Goal: Transaction & Acquisition: Book appointment/travel/reservation

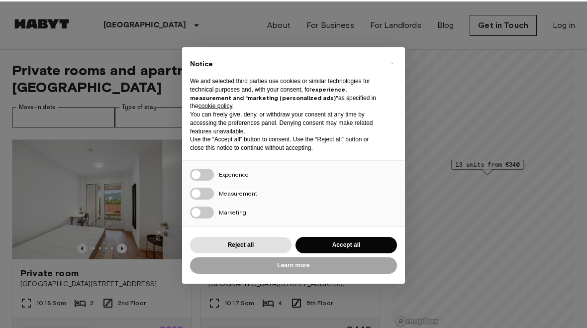
scroll to position [0, 0]
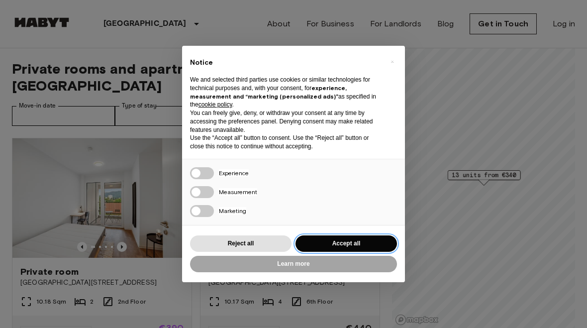
click at [384, 235] on button "Accept all" at bounding box center [346, 243] width 101 height 16
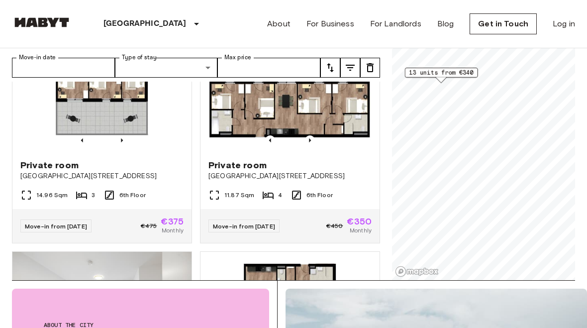
scroll to position [934, 0]
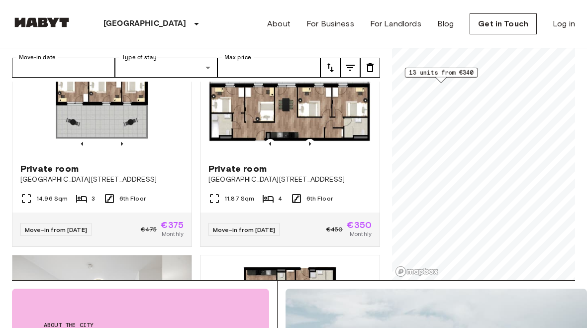
click at [37, 194] on span "14.96 Sqm" at bounding box center [51, 198] width 31 height 9
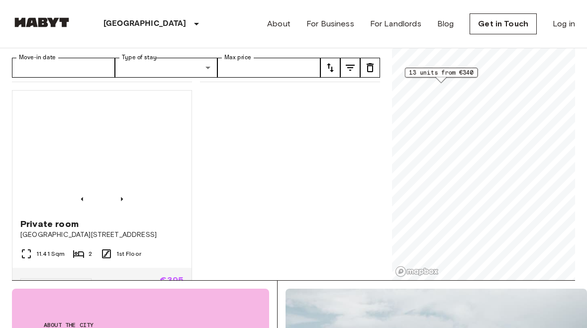
scroll to position [1318, 0]
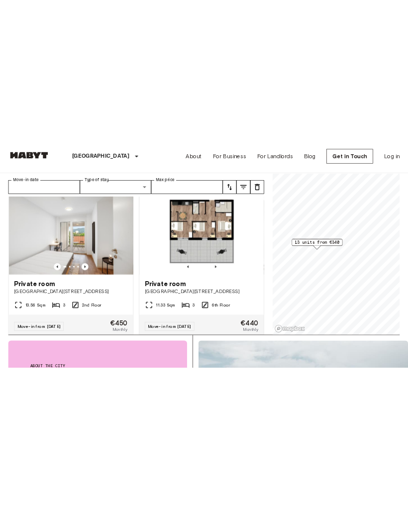
scroll to position [1099, 0]
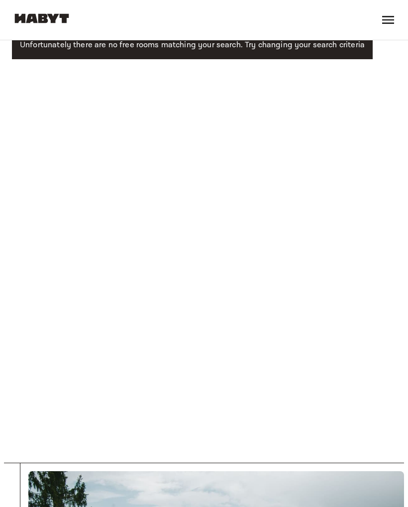
scroll to position [31, 0]
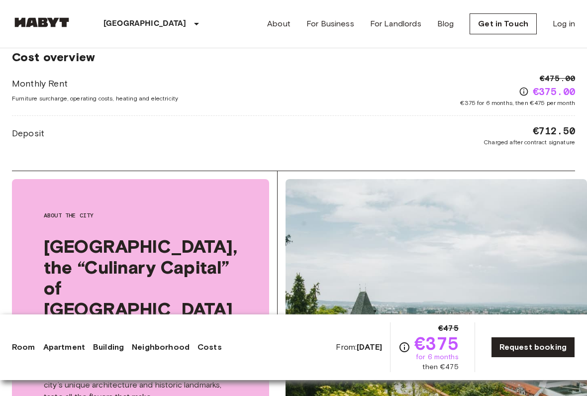
scroll to position [1582, 0]
click at [520, 88] on icon "Check cost overview for full price breakdown. Please note that discounts apply …" at bounding box center [524, 92] width 8 height 8
click at [515, 77] on div "€475.00 €375.00 €375 for 6 months, then €475 per month" at bounding box center [517, 90] width 115 height 35
click at [519, 87] on icon "Check cost overview for full price breakdown. Please note that discounts apply …" at bounding box center [524, 92] width 10 height 10
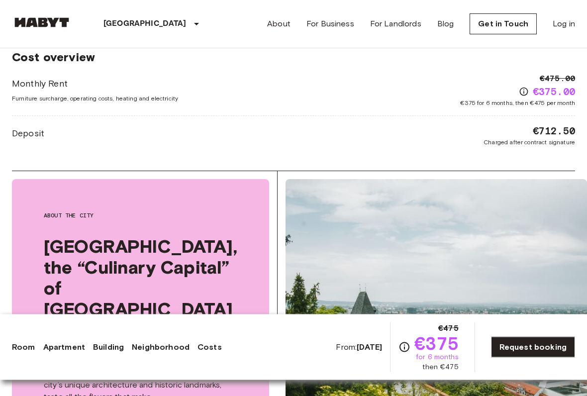
click at [519, 87] on icon "Check cost overview for full price breakdown. Please note that discounts apply …" at bounding box center [524, 92] width 10 height 10
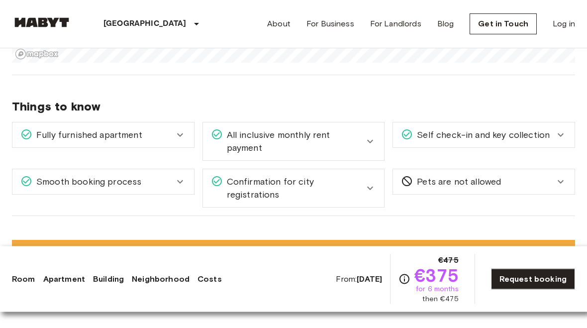
scroll to position [1298, 0]
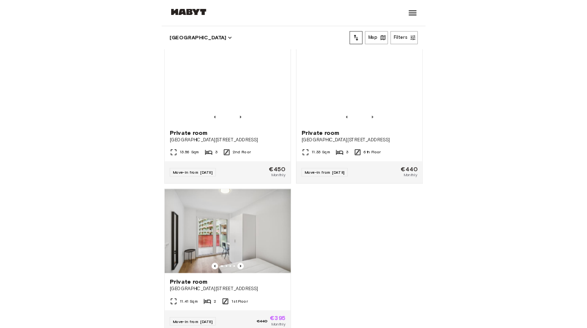
scroll to position [1170, 0]
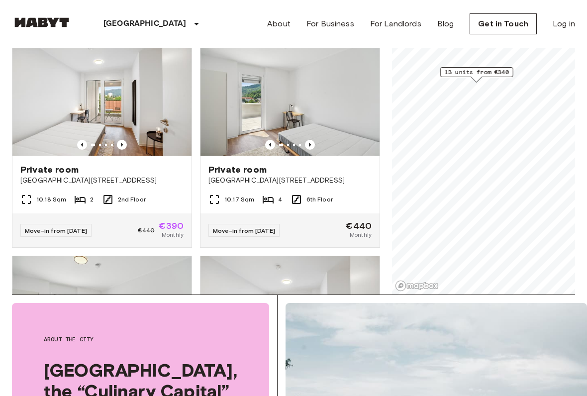
scroll to position [102, 0]
click at [52, 175] on span "[GEOGRAPHIC_DATA][STREET_ADDRESS]" at bounding box center [101, 180] width 163 height 10
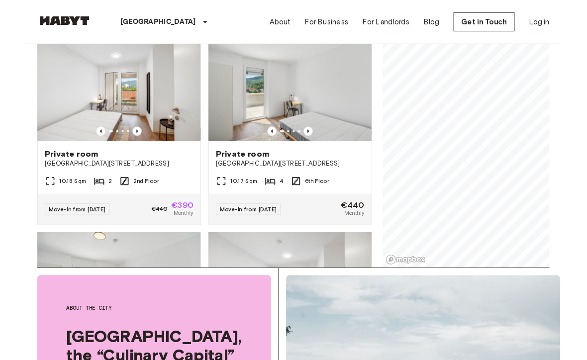
scroll to position [130, 0]
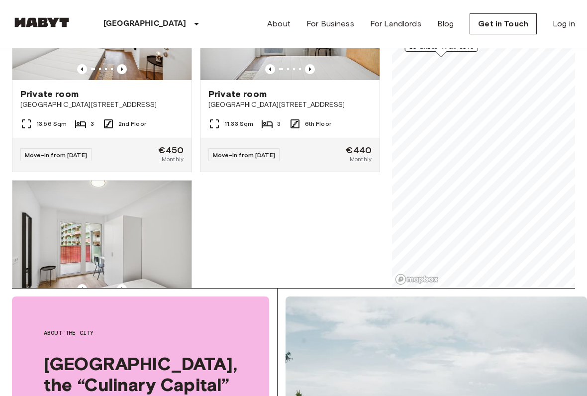
scroll to position [1167, 0]
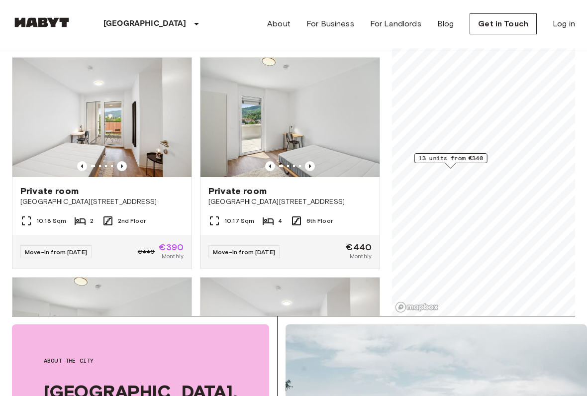
scroll to position [76, 0]
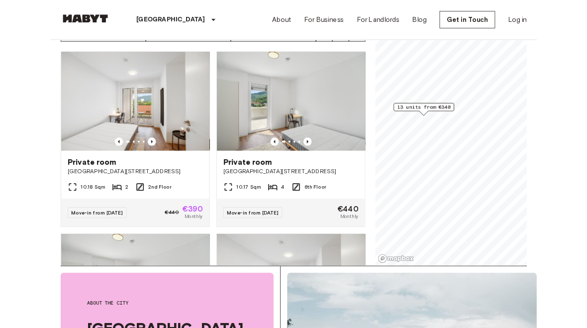
scroll to position [104, 0]
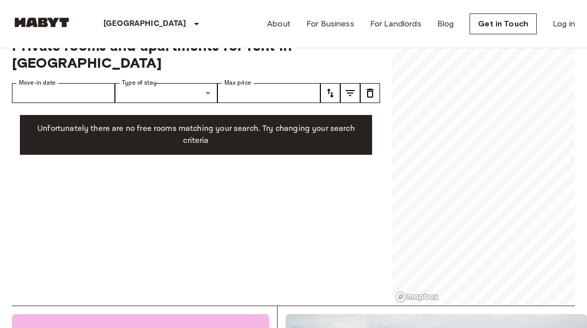
scroll to position [22, 0]
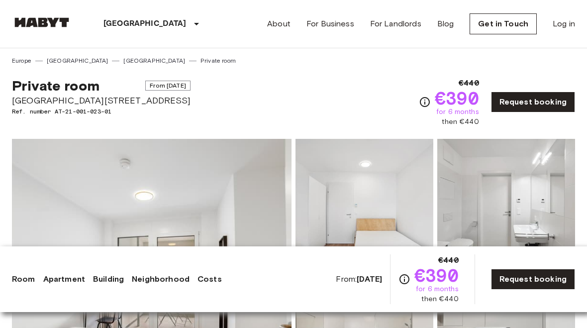
click at [426, 108] on div "€440 €390 for 6 months then €440" at bounding box center [449, 102] width 60 height 50
click at [415, 96] on div "Private room From Oct 16 2025 Waagner-Biro Straße 128-130 Ref. number AT-21-001…" at bounding box center [293, 96] width 563 height 62
click at [423, 99] on icon "Check cost overview for full price breakdown. Please note that discounts apply …" at bounding box center [425, 102] width 12 height 12
click at [423, 98] on icon "Check cost overview for full price breakdown. Please note that discounts apply …" at bounding box center [425, 102] width 10 height 10
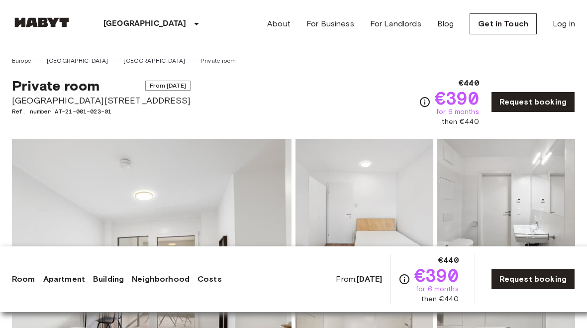
click at [423, 97] on icon "Check cost overview for full price breakdown. Please note that discounts apply …" at bounding box center [425, 102] width 12 height 12
click at [420, 103] on icon "Check cost overview for full price breakdown. Please note that discounts apply …" at bounding box center [425, 102] width 12 height 12
click at [420, 102] on icon "Check cost overview for full price breakdown. Please note that discounts apply …" at bounding box center [425, 102] width 12 height 12
click at [419, 100] on icon "Check cost overview for full price breakdown. Please note that discounts apply …" at bounding box center [425, 102] width 12 height 12
click at [424, 102] on icon "Check cost overview for full price breakdown. Please note that discounts apply …" at bounding box center [425, 102] width 12 height 12
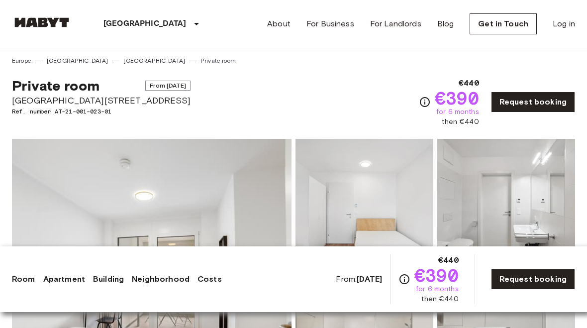
click at [424, 102] on icon "Check cost overview for full price breakdown. Please note that discounts apply …" at bounding box center [425, 102] width 12 height 12
click at [528, 110] on link "Request booking" at bounding box center [533, 102] width 84 height 21
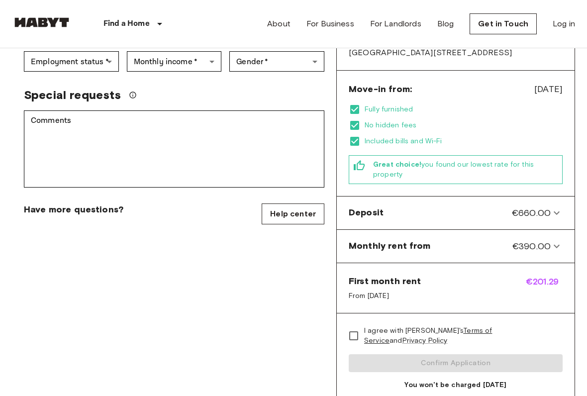
scroll to position [289, 0]
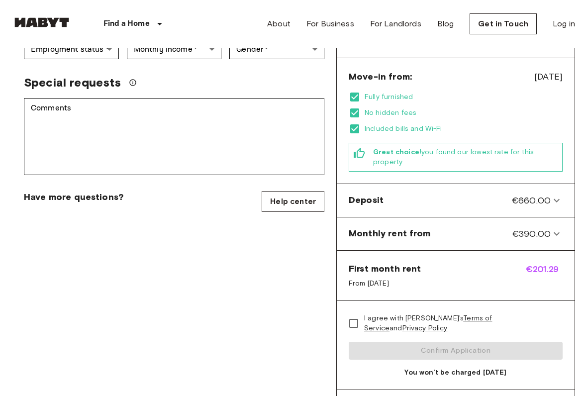
click at [552, 195] on icon at bounding box center [557, 201] width 12 height 12
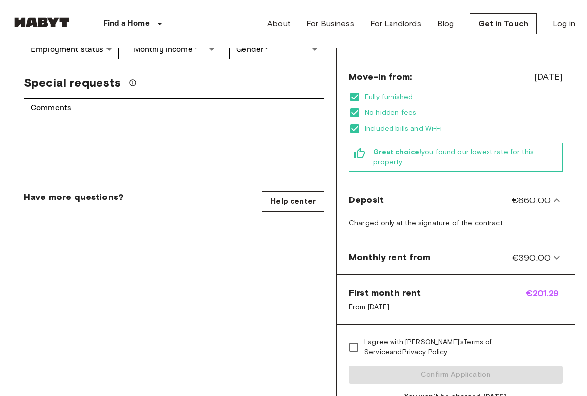
click at [552, 195] on icon at bounding box center [557, 201] width 12 height 12
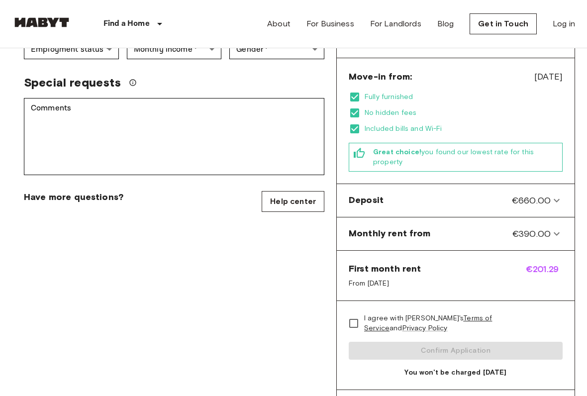
click at [551, 228] on icon at bounding box center [557, 234] width 12 height 12
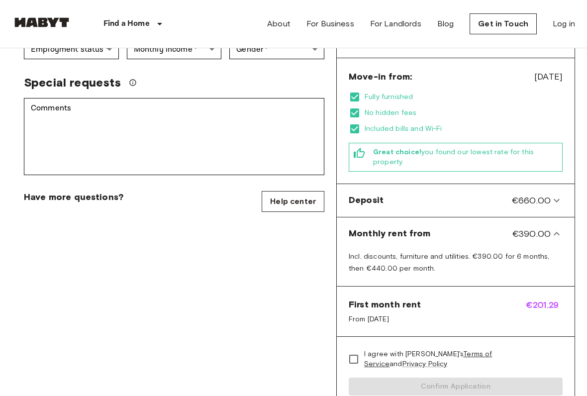
click at [554, 228] on icon at bounding box center [557, 234] width 12 height 12
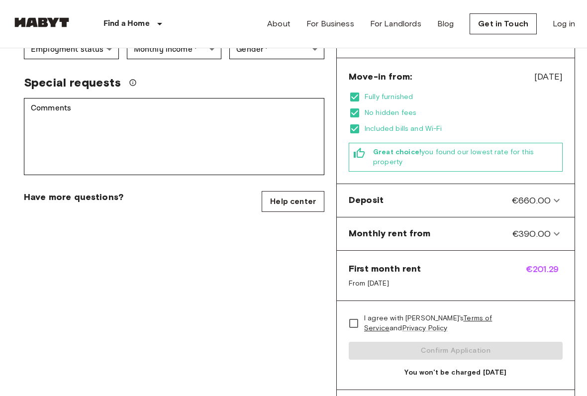
click at [552, 195] on icon at bounding box center [557, 201] width 12 height 12
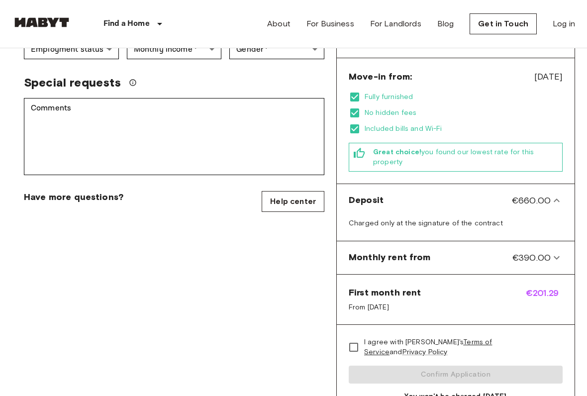
click at [555, 252] on icon at bounding box center [557, 258] width 12 height 12
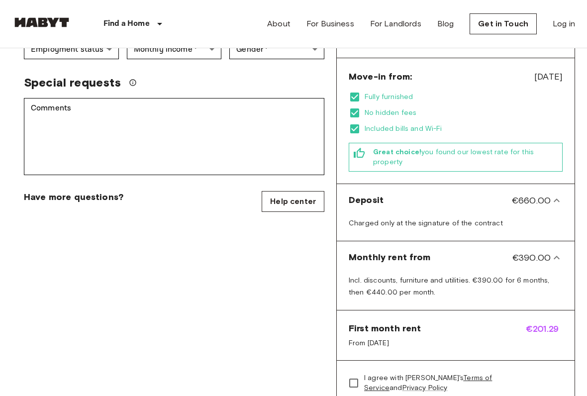
click at [553, 252] on icon at bounding box center [557, 258] width 12 height 12
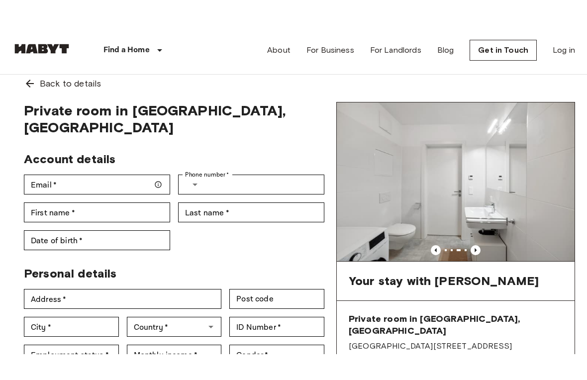
scroll to position [0, 0]
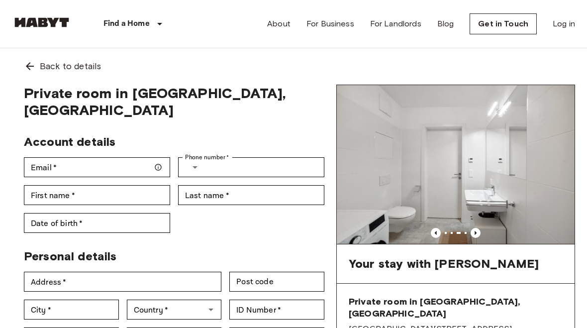
click at [479, 228] on icon "Previous image" at bounding box center [476, 233] width 10 height 10
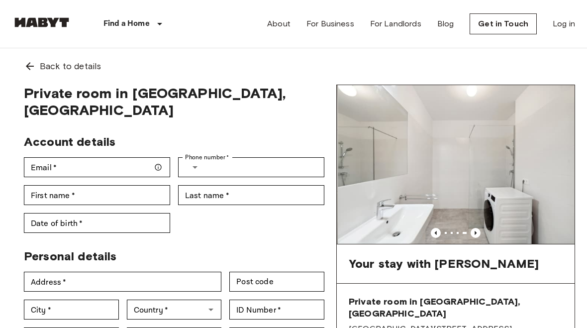
click at [480, 232] on icon "Previous image" at bounding box center [476, 233] width 10 height 10
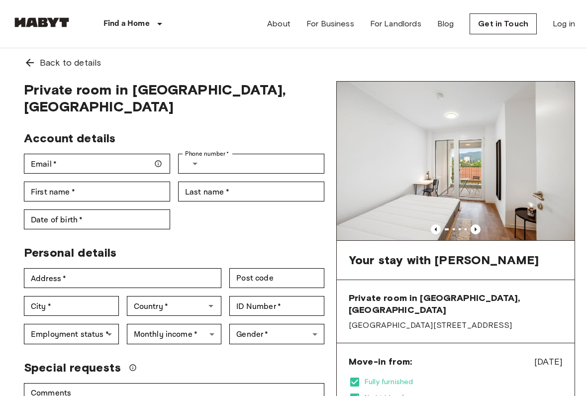
click at [476, 225] on icon "Previous image" at bounding box center [476, 230] width 10 height 10
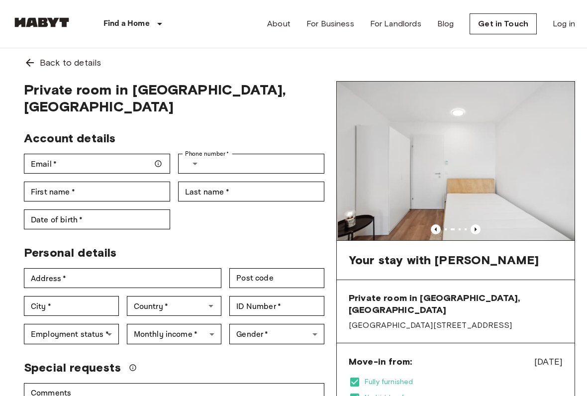
click at [477, 229] on icon "Previous image" at bounding box center [476, 229] width 10 height 10
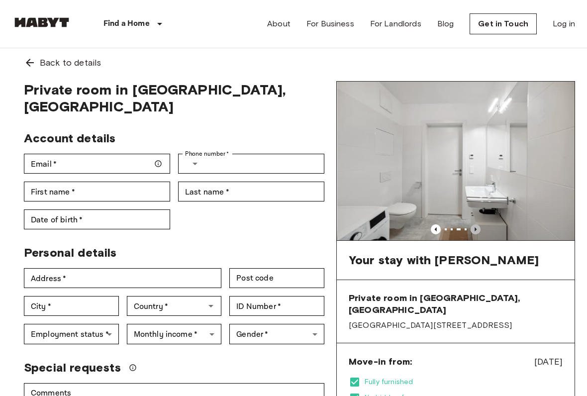
click at [476, 229] on icon "Previous image" at bounding box center [476, 229] width 2 height 4
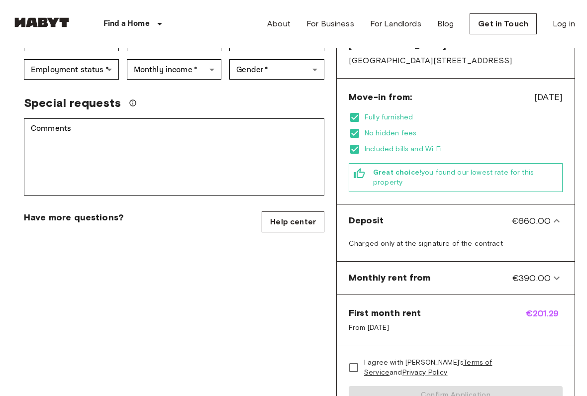
click at [559, 215] on icon at bounding box center [557, 221] width 12 height 12
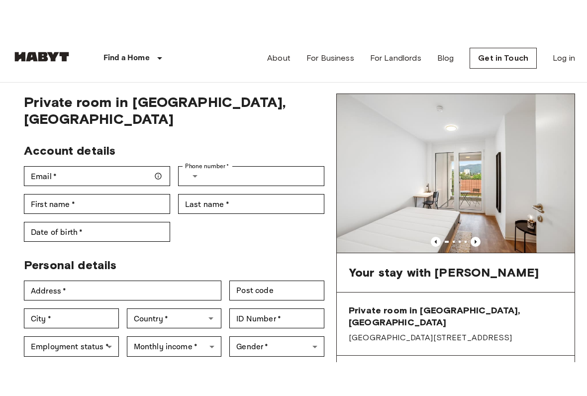
scroll to position [0, 0]
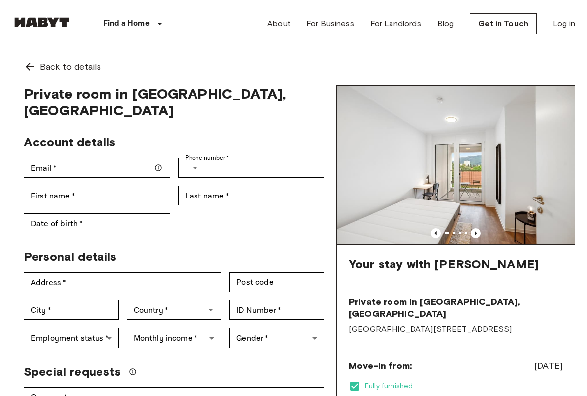
click at [479, 228] on icon "Previous image" at bounding box center [476, 233] width 10 height 10
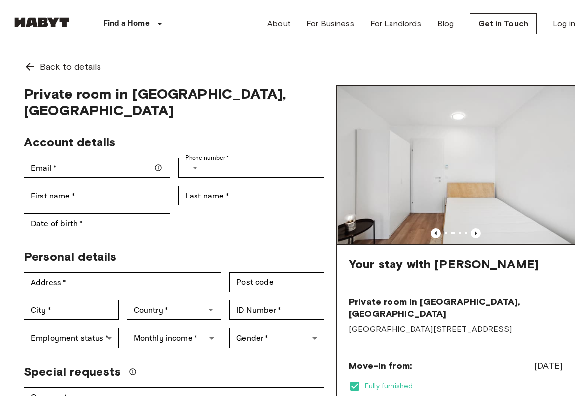
click at [480, 238] on icon "Previous image" at bounding box center [476, 233] width 10 height 10
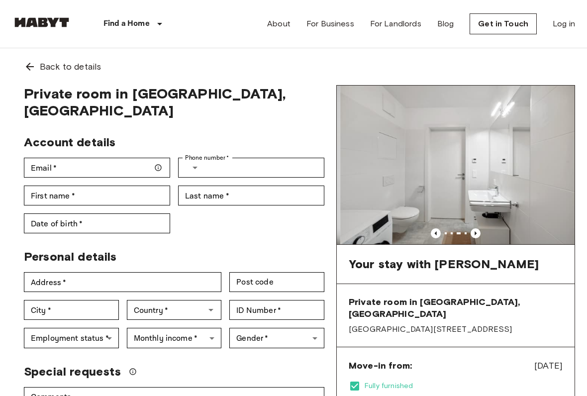
click at [477, 233] on icon "Previous image" at bounding box center [476, 233] width 10 height 10
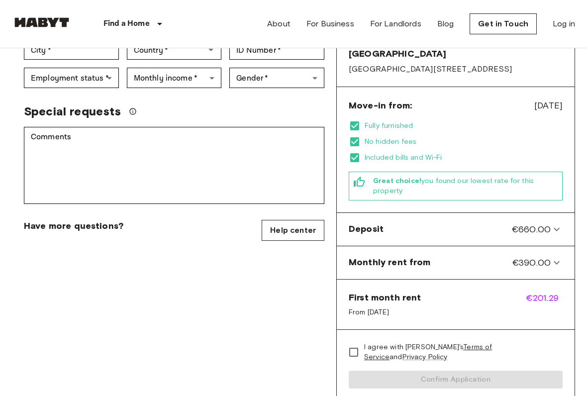
scroll to position [260, 0]
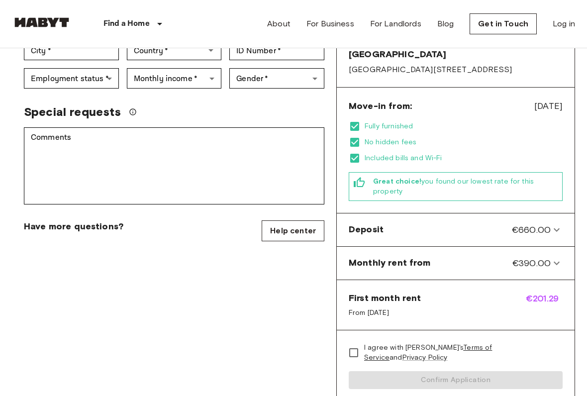
click at [125, 104] on div "Special requests" at bounding box center [174, 111] width 300 height 15
click at [134, 108] on icon "We'll do our best to accommodate your request, but please note we can't guarant…" at bounding box center [133, 112] width 8 height 8
click at [133, 108] on icon "We'll do our best to accommodate your request, but please note we can't guarant…" at bounding box center [133, 112] width 8 height 8
click at [136, 108] on icon "We'll do our best to accommodate your request, but please note we can't guarant…" at bounding box center [133, 112] width 8 height 8
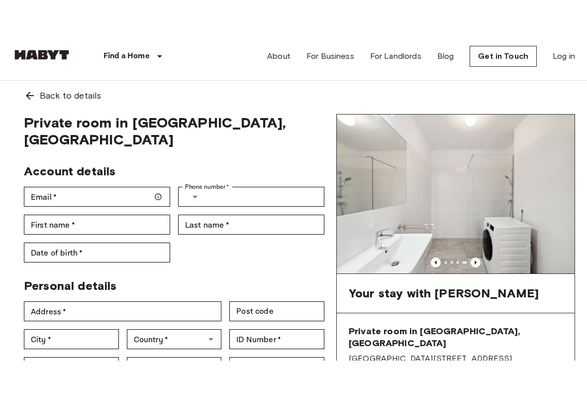
scroll to position [0, 0]
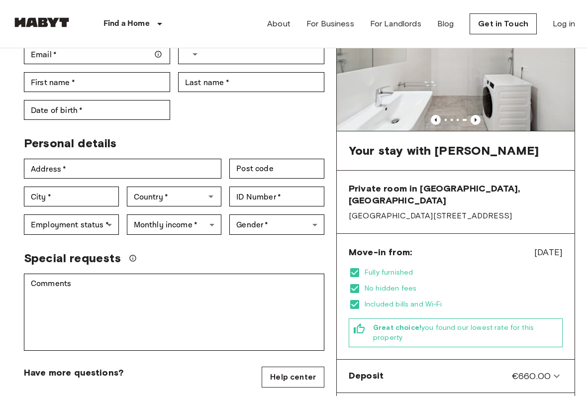
click at [134, 251] on div "Special requests" at bounding box center [174, 258] width 300 height 15
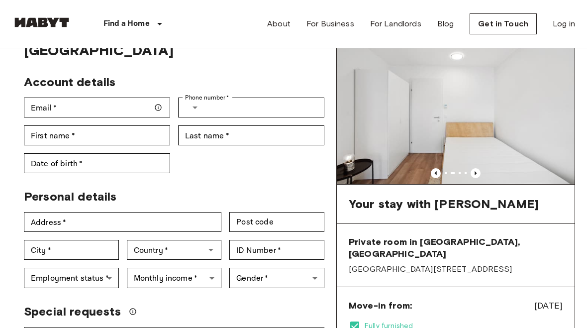
scroll to position [53, 0]
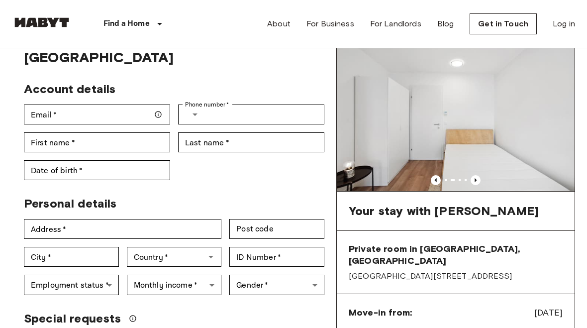
click at [543, 151] on img at bounding box center [456, 112] width 238 height 159
click at [543, 153] on img at bounding box center [456, 112] width 238 height 159
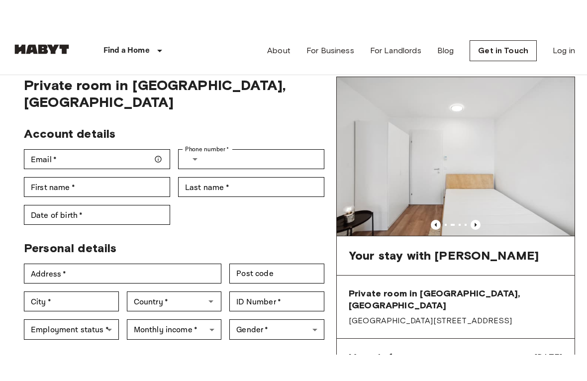
scroll to position [29, 0]
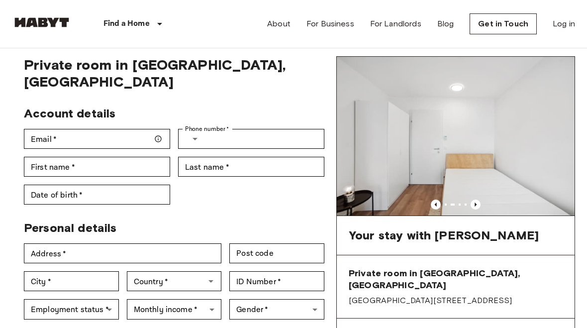
click at [480, 200] on icon "Previous image" at bounding box center [476, 204] width 10 height 10
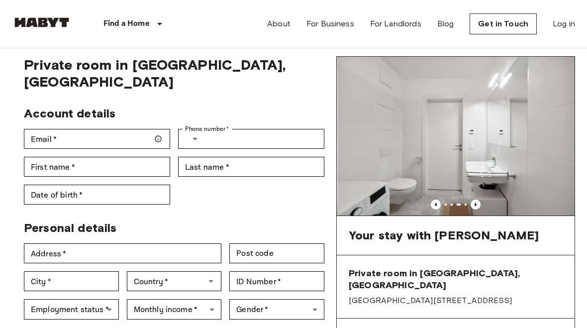
click at [492, 210] on img at bounding box center [457, 136] width 238 height 159
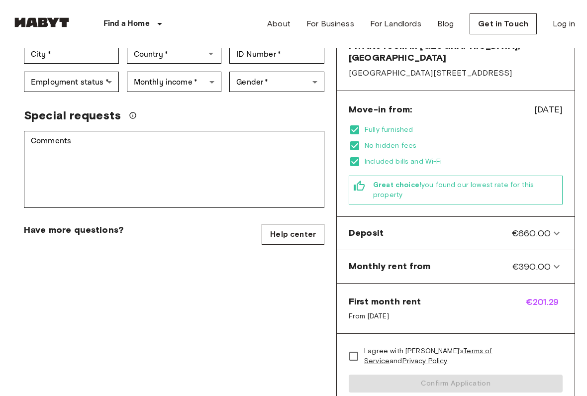
scroll to position [256, 0]
click at [554, 227] on icon at bounding box center [557, 233] width 12 height 12
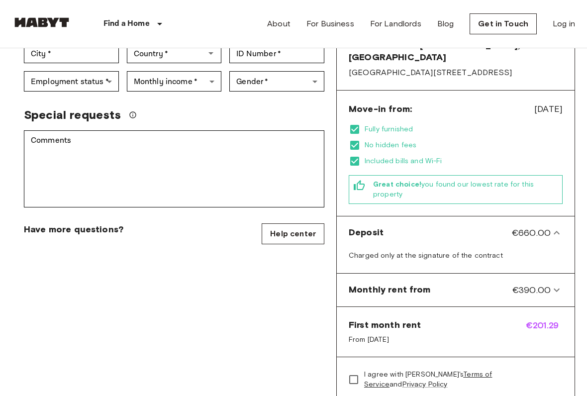
click at [557, 227] on icon at bounding box center [557, 233] width 12 height 12
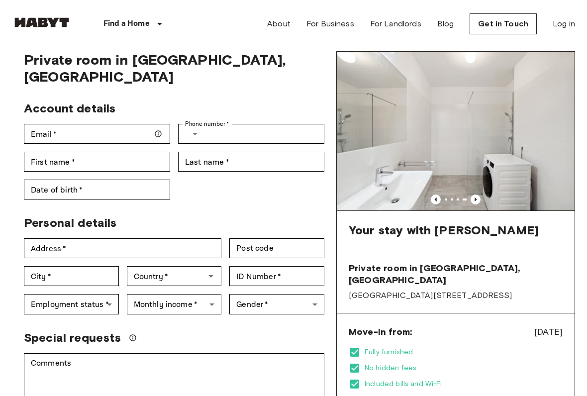
scroll to position [34, 0]
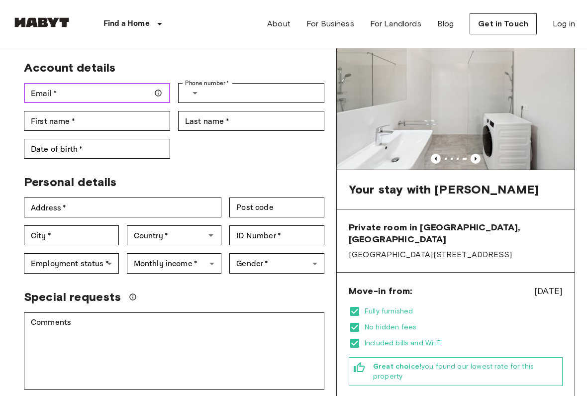
click at [62, 84] on input "Email   *" at bounding box center [97, 94] width 146 height 20
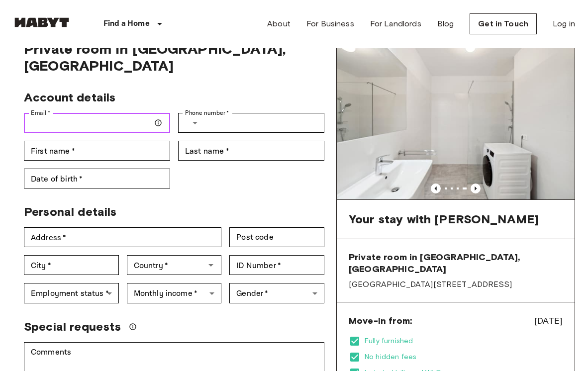
scroll to position [0, 0]
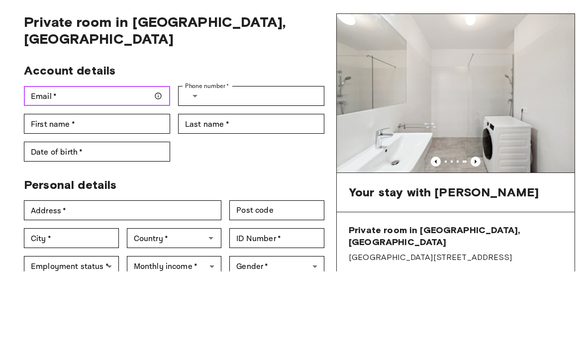
click at [57, 158] on input "Email   *" at bounding box center [97, 168] width 146 height 20
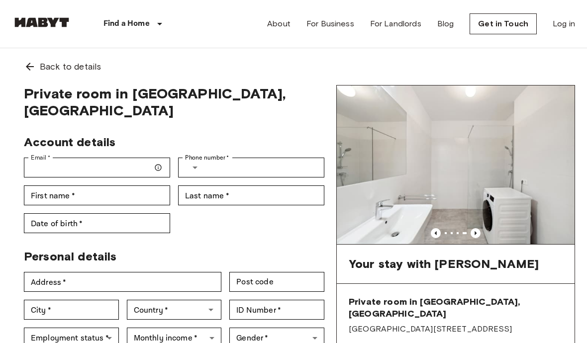
click at [548, 78] on div "Back to details" at bounding box center [293, 66] width 563 height 37
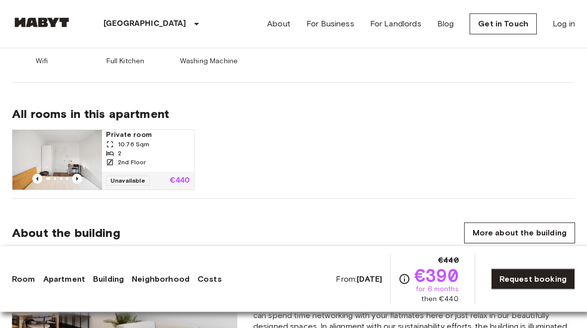
scroll to position [627, 0]
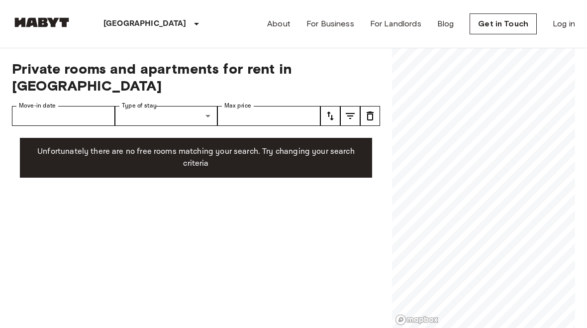
scroll to position [23, 0]
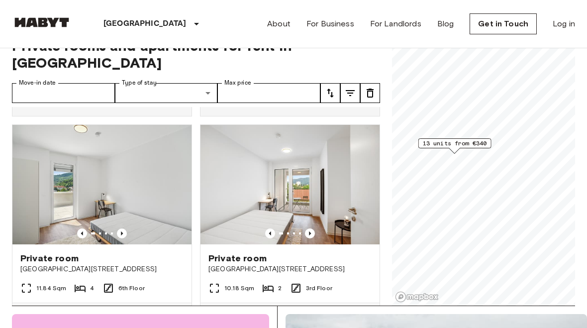
scroll to position [211, 0]
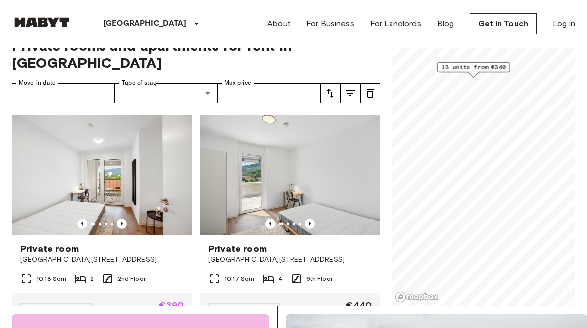
click at [497, 69] on span "13 units from €340" at bounding box center [474, 67] width 64 height 9
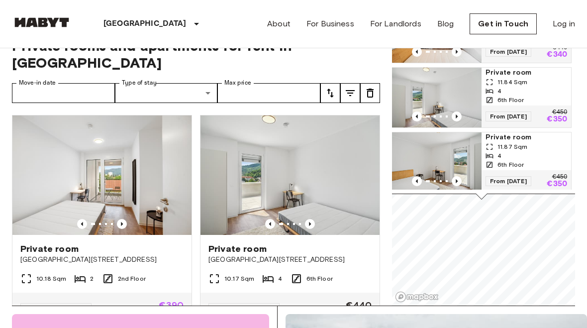
click at [494, 198] on div "Waagner-Biro-Straße 128-130, 8020 Graz, AUT 13 units Private room 10.76 Sqm 2 4…" at bounding box center [481, 72] width 189 height 254
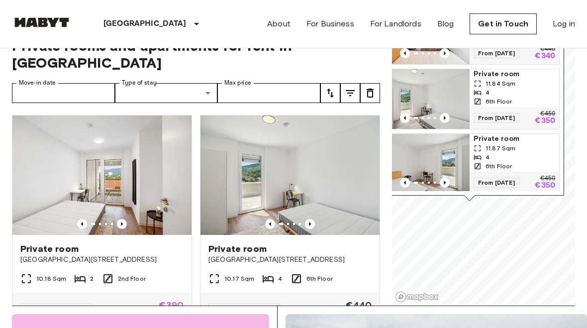
click at [466, 199] on div "Map marker" at bounding box center [469, 197] width 11 height 5
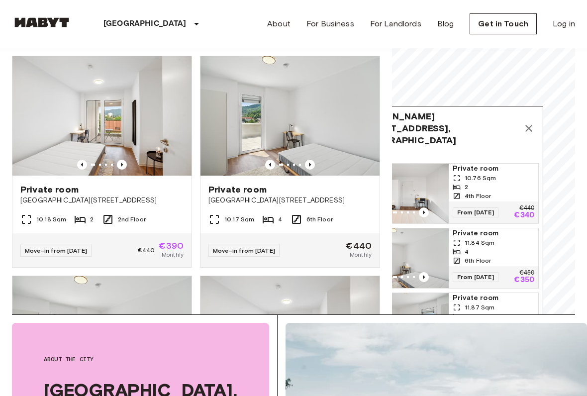
scroll to position [83, 0]
click at [528, 126] on icon "Map marker" at bounding box center [529, 128] width 12 height 12
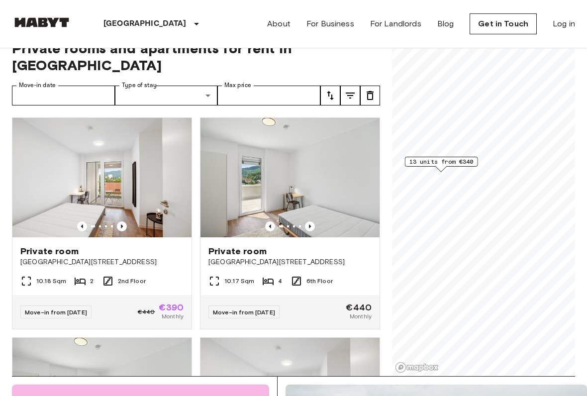
click at [44, 245] on span "Private room" at bounding box center [49, 251] width 58 height 12
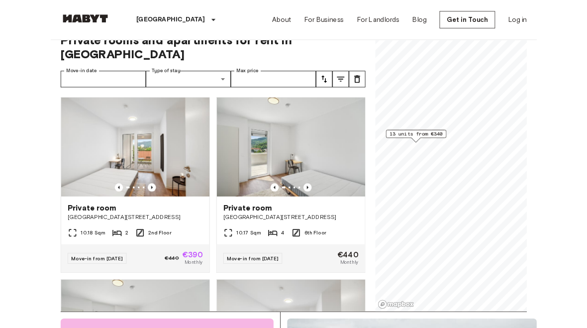
scroll to position [48, 0]
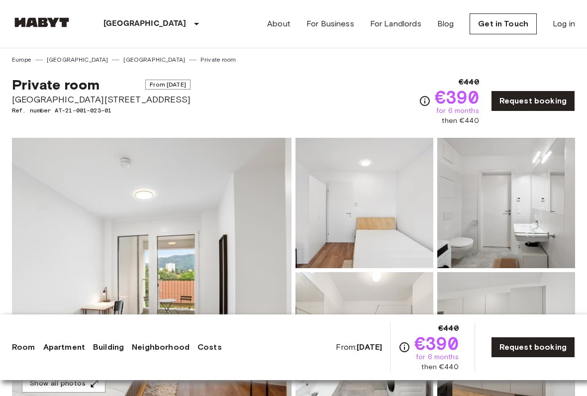
scroll to position [3, 0]
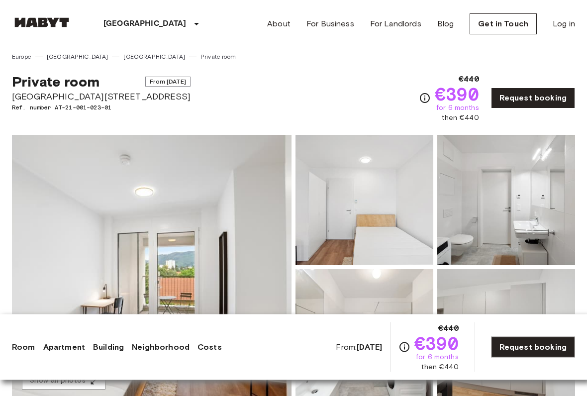
click at [550, 327] on link "Request booking" at bounding box center [533, 347] width 84 height 21
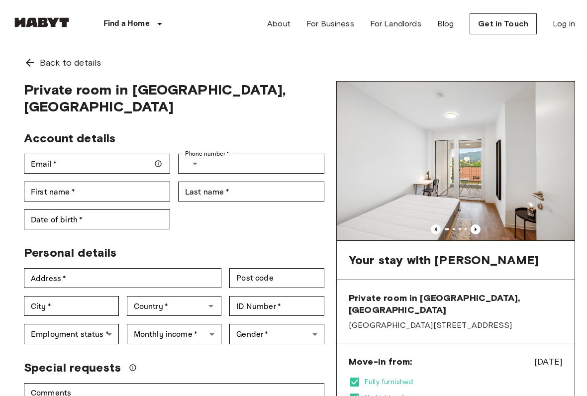
scroll to position [4, 0]
click at [50, 154] on div "Email   * Email   *" at bounding box center [97, 164] width 146 height 20
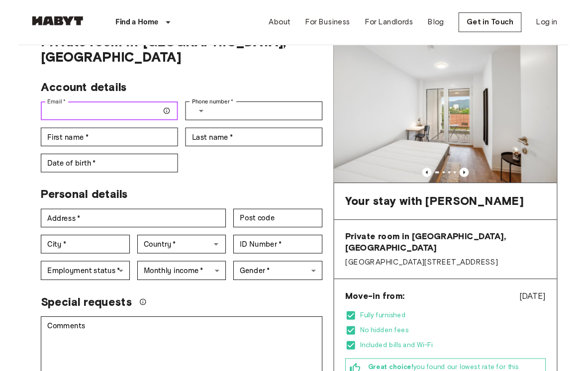
scroll to position [49, 0]
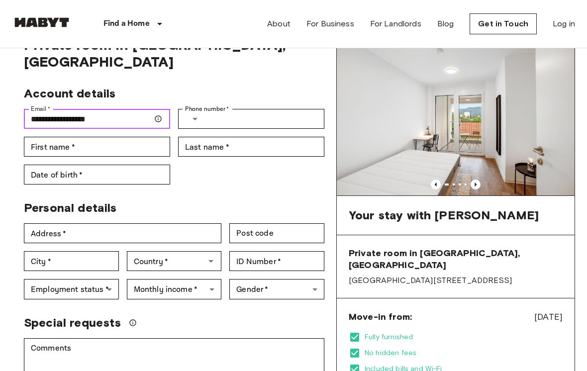
type input "**********"
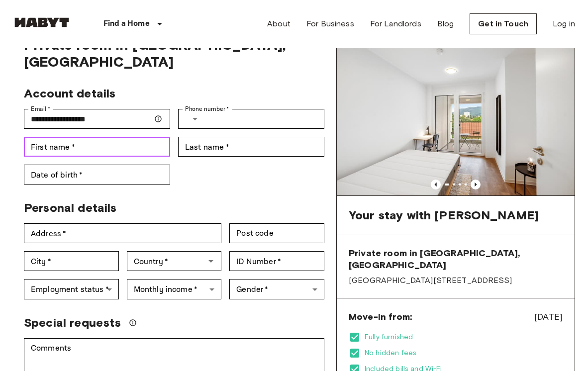
click at [51, 137] on div "First name   * First name   *" at bounding box center [97, 147] width 146 height 20
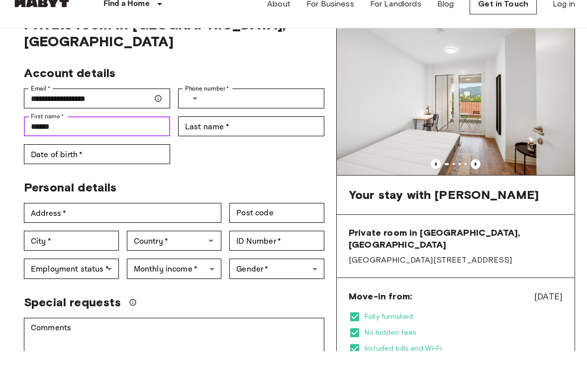
type input "******"
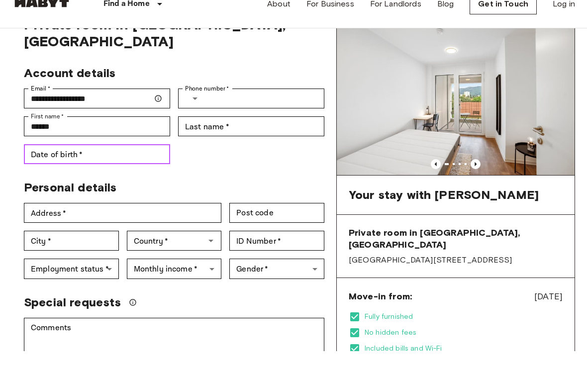
click at [69, 165] on div "Date of birth   * Date of birth   *" at bounding box center [97, 175] width 146 height 20
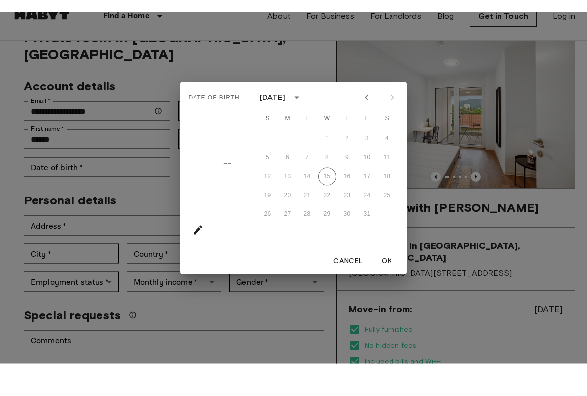
scroll to position [69, 0]
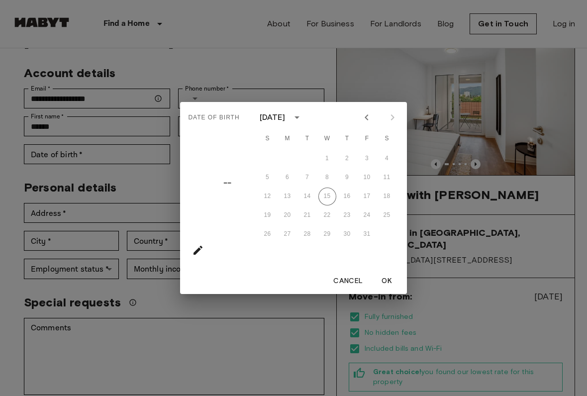
click at [286, 115] on div "October 2025" at bounding box center [273, 117] width 26 height 12
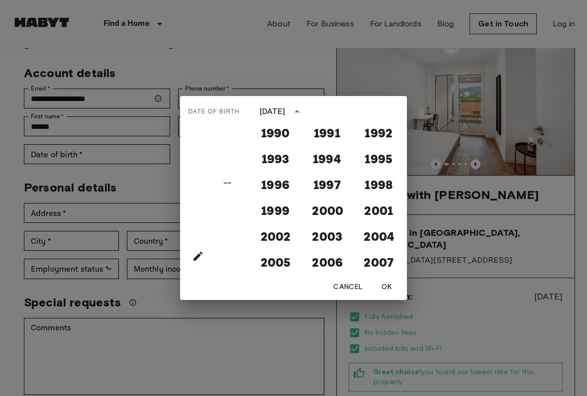
scroll to position [780, 0]
click at [285, 261] on button "2005" at bounding box center [276, 261] width 36 height 18
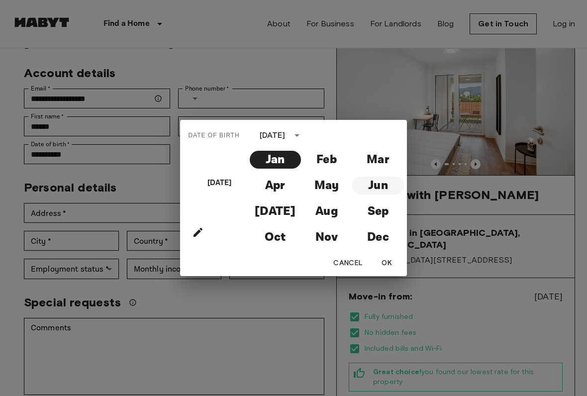
click at [381, 187] on button "Jun" at bounding box center [377, 186] width 51 height 18
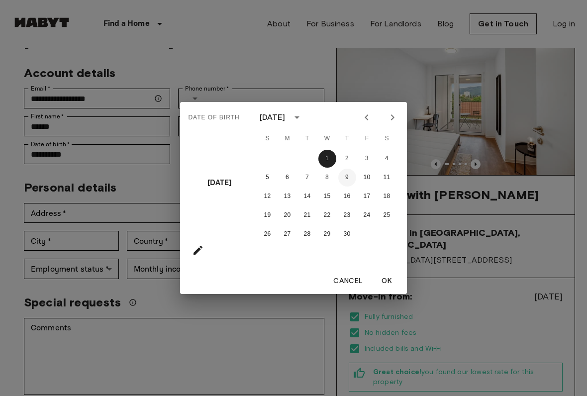
click at [347, 176] on button "9" at bounding box center [347, 178] width 18 height 18
type input "**********"
click at [386, 278] on button "OK" at bounding box center [387, 281] width 32 height 18
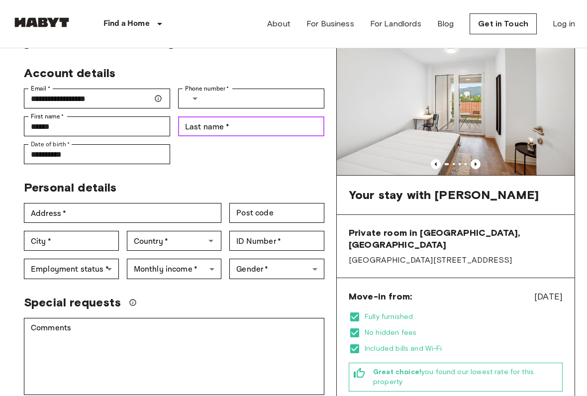
click at [304, 116] on input "Last name   *" at bounding box center [251, 126] width 146 height 20
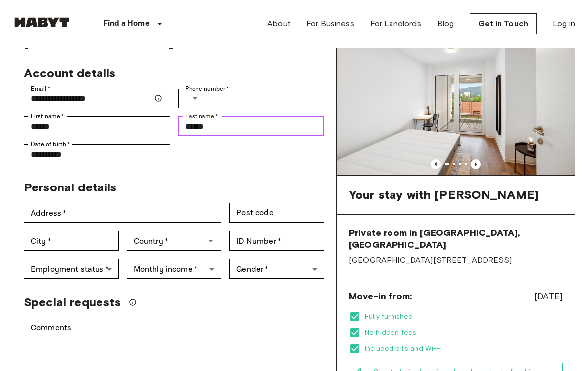
type input "******"
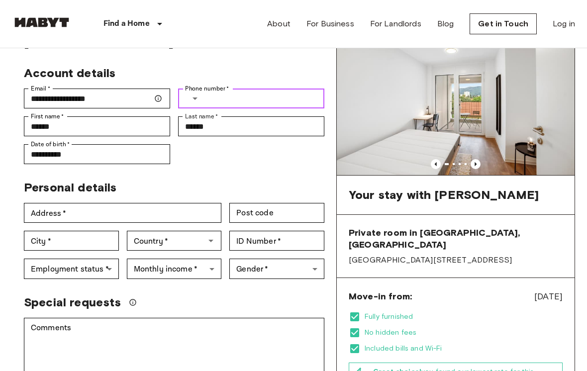
click at [186, 89] on button "Select country" at bounding box center [195, 99] width 20 height 20
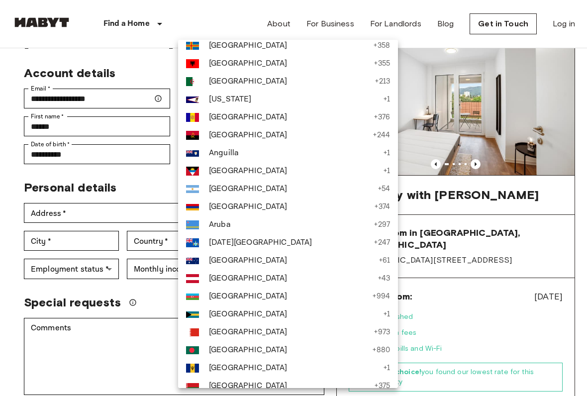
scroll to position [28, 0]
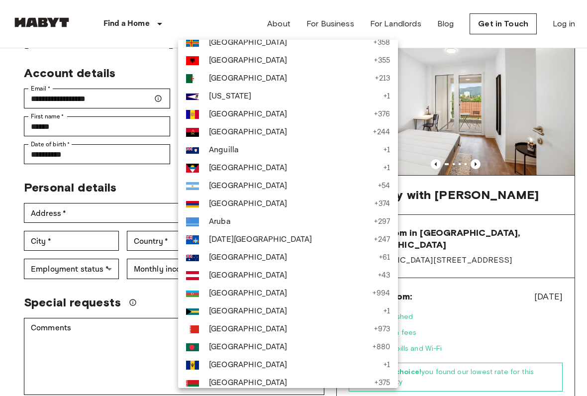
click at [198, 272] on img at bounding box center [192, 275] width 13 height 9
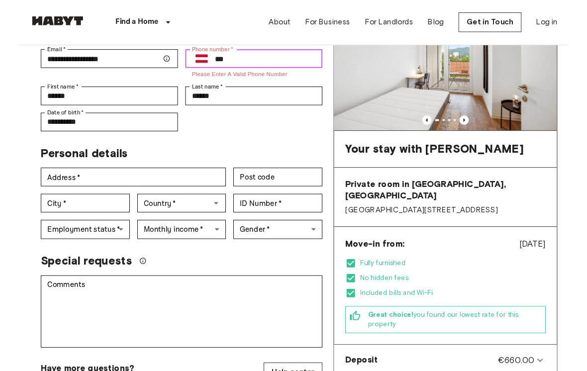
scroll to position [102, 0]
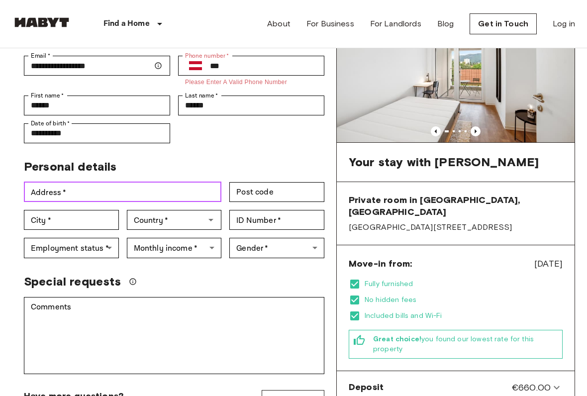
click at [32, 182] on input "Address   *" at bounding box center [123, 192] width 198 height 20
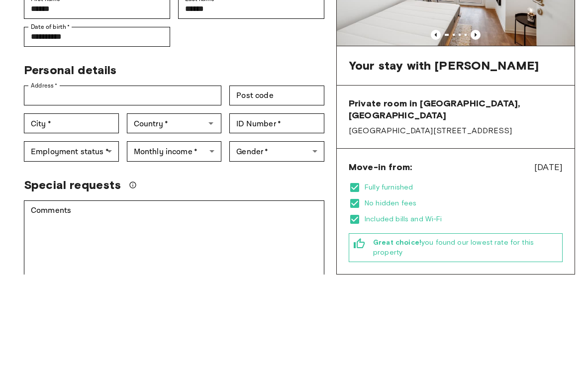
type input "**********"
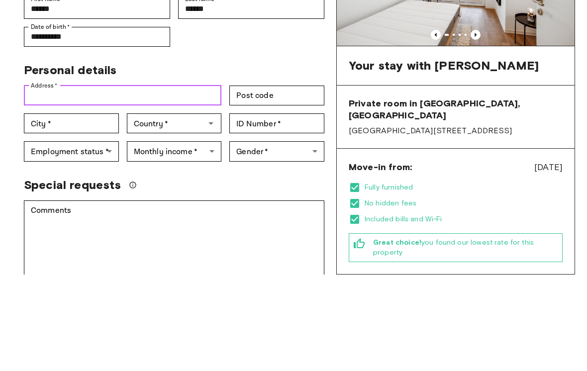
type input "**********"
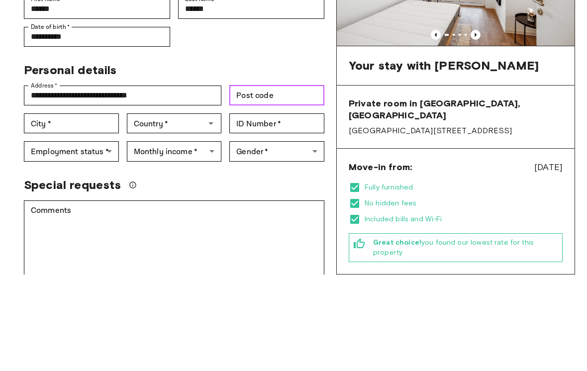
type input "****"
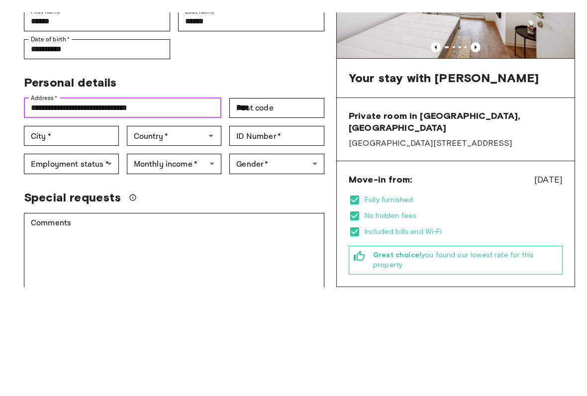
scroll to position [198, 0]
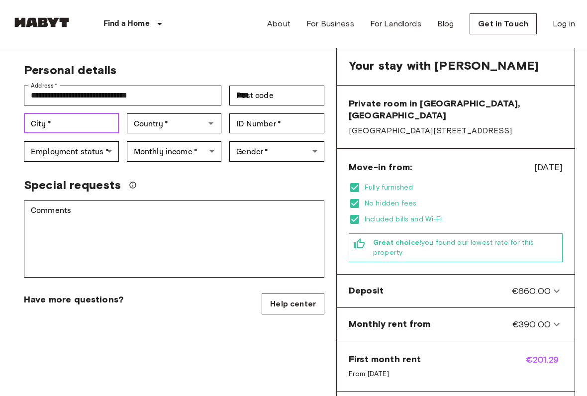
type input "****"
type input "*******"
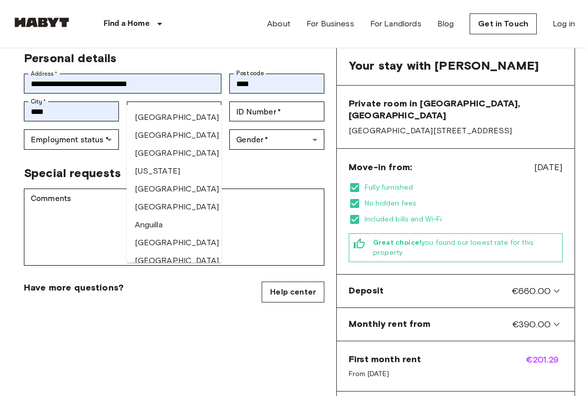
click at [69, 166] on span "Special requests" at bounding box center [72, 173] width 97 height 15
click at [138, 74] on input "**********" at bounding box center [123, 84] width 198 height 20
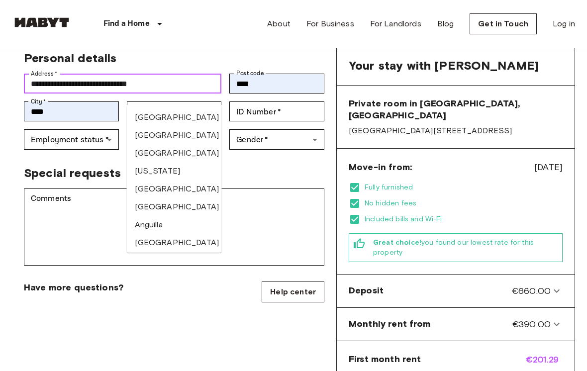
click at [154, 74] on input "**********" at bounding box center [123, 84] width 198 height 20
type input "**********"
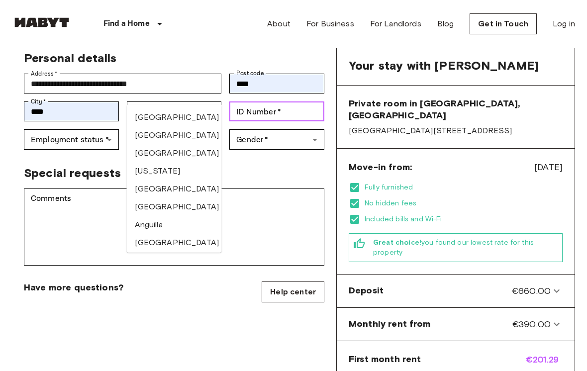
click at [304, 101] on input "ID Number   *" at bounding box center [276, 111] width 95 height 20
click at [46, 120] on body "**********" at bounding box center [293, 376] width 587 height 1149
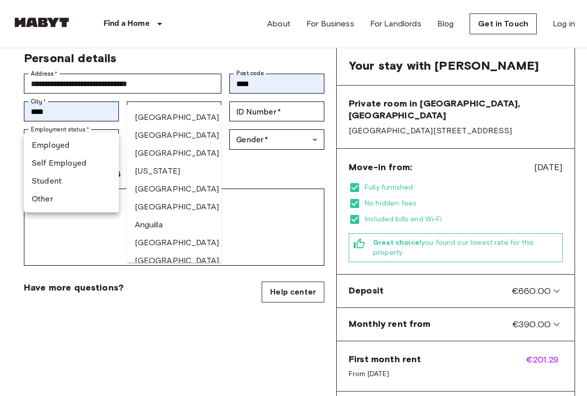
click at [42, 181] on li "Student" at bounding box center [71, 182] width 95 height 18
type input "*******"
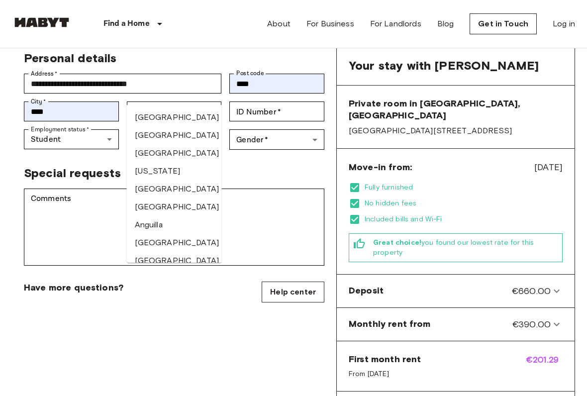
click at [284, 166] on div "Special requests" at bounding box center [174, 173] width 300 height 15
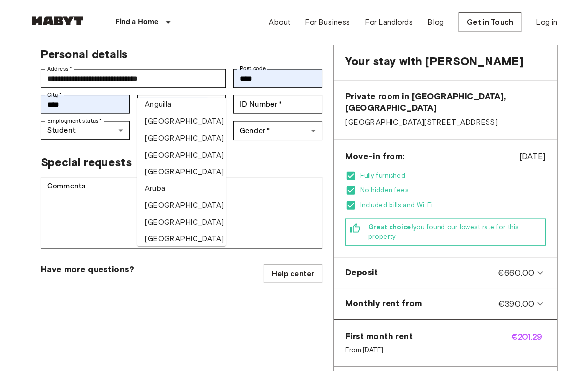
scroll to position [114, 0]
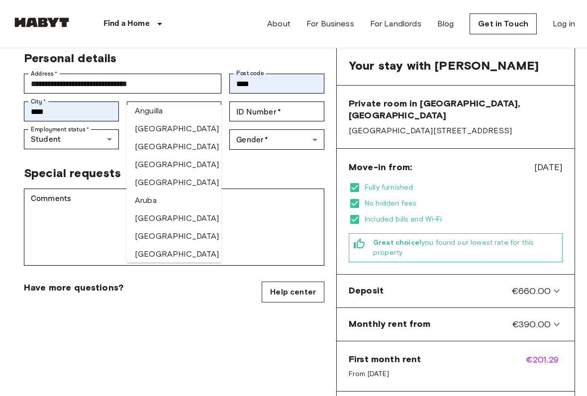
click at [148, 236] on li "[GEOGRAPHIC_DATA]" at bounding box center [174, 236] width 95 height 18
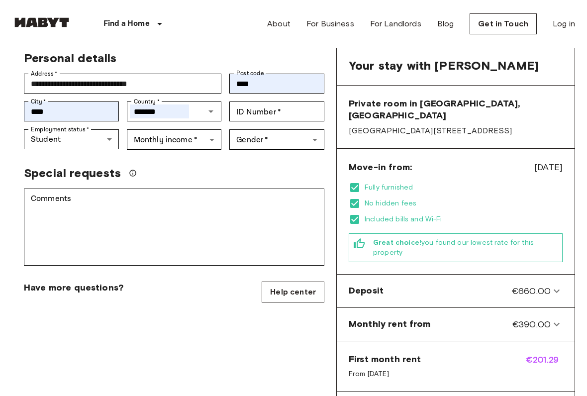
click at [298, 123] on body "**********" at bounding box center [293, 376] width 587 height 1149
click at [265, 147] on li "Male" at bounding box center [279, 146] width 101 height 18
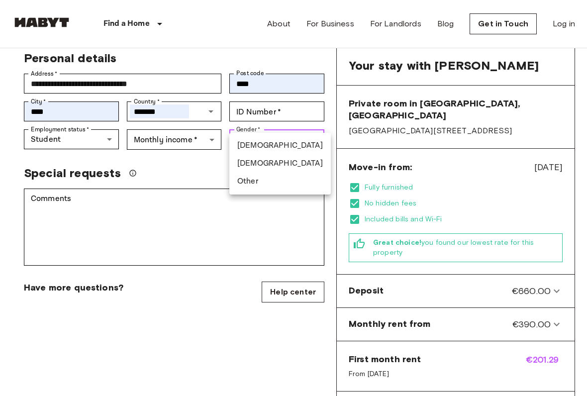
type input "****"
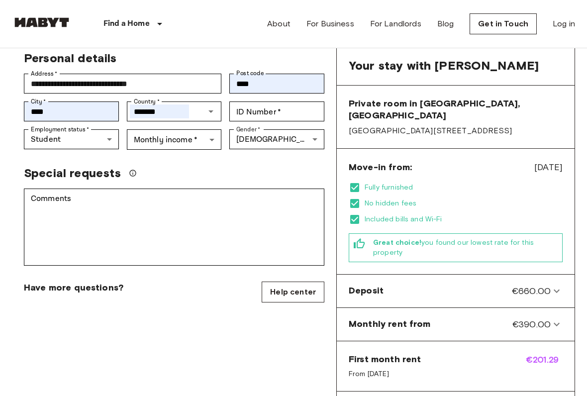
click at [149, 122] on body "**********" at bounding box center [293, 376] width 587 height 1149
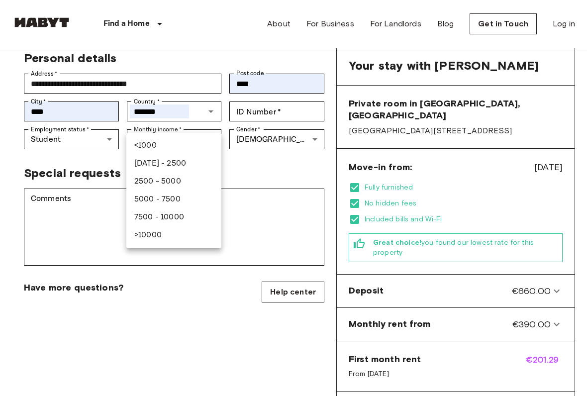
click at [140, 139] on li "<1000" at bounding box center [173, 146] width 95 height 18
type input "******"
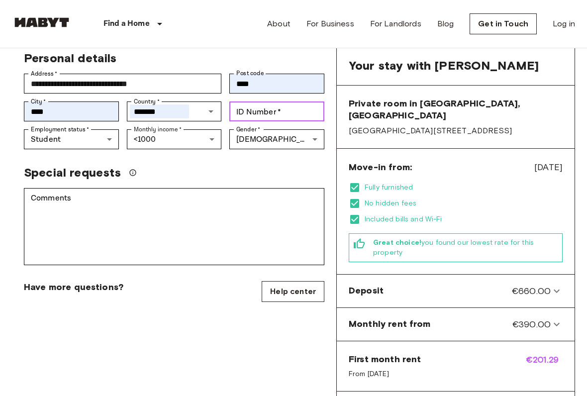
click at [245, 101] on div "ID Number   * ID Number   *" at bounding box center [276, 111] width 95 height 20
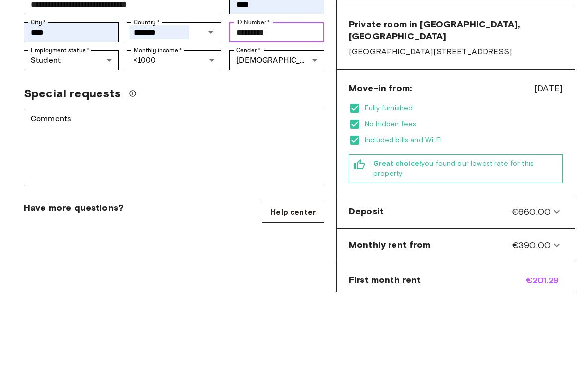
type input "*********"
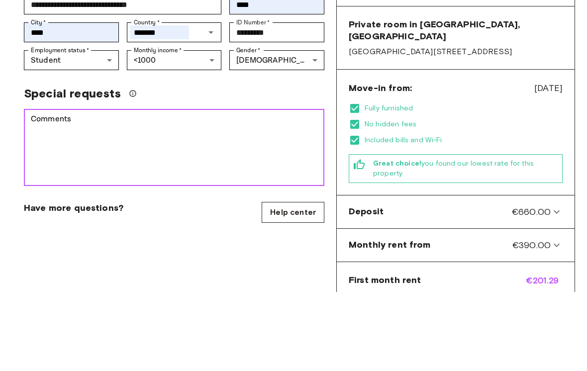
click at [236, 193] on textarea "Comments" at bounding box center [174, 227] width 287 height 69
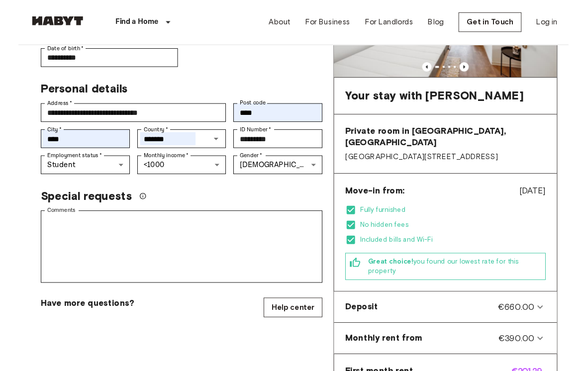
scroll to position [161, 0]
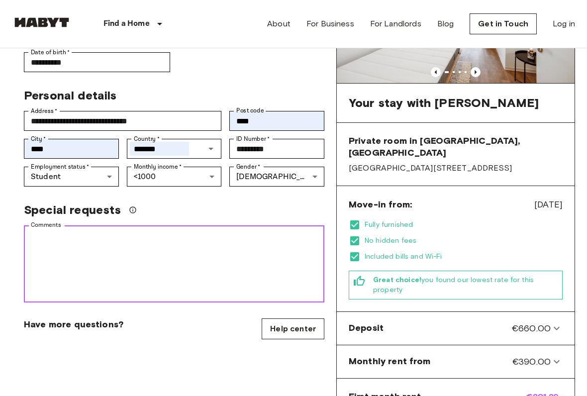
click at [247, 252] on textarea "Comments" at bounding box center [174, 264] width 287 height 69
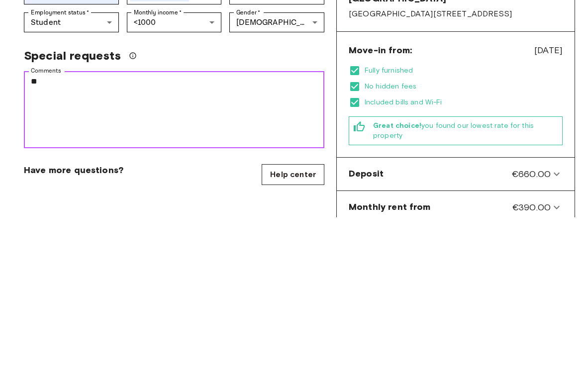
type textarea "*"
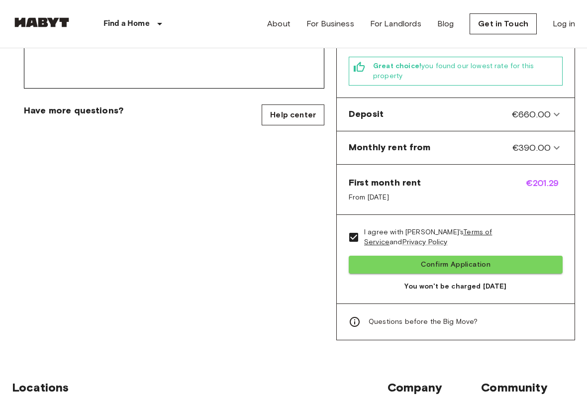
scroll to position [384, 0]
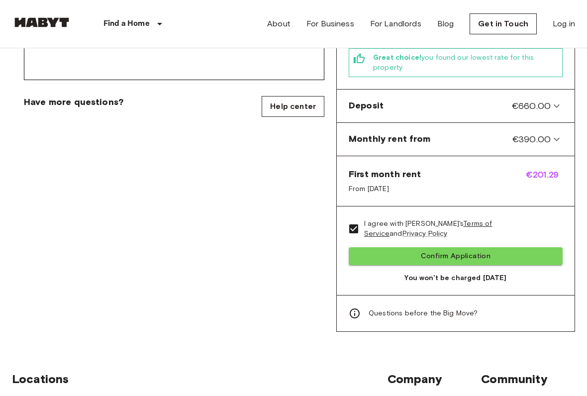
click at [396, 248] on button "Confirm Application" at bounding box center [456, 256] width 214 height 18
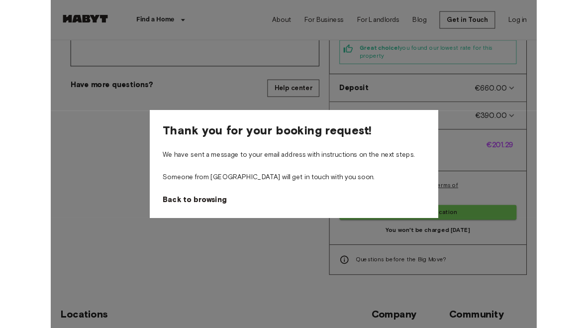
scroll to position [411, 0]
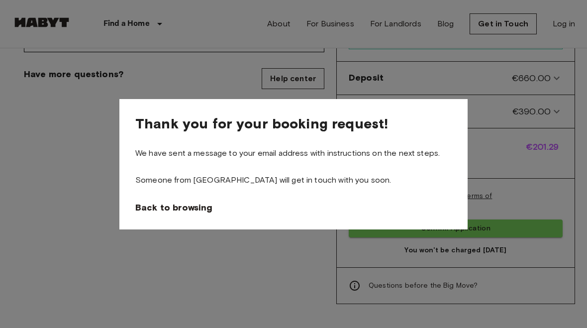
click at [144, 207] on span "Back to browsing" at bounding box center [173, 207] width 77 height 12
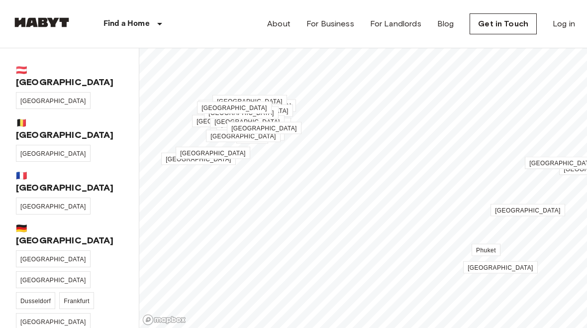
click at [29, 93] on link "[GEOGRAPHIC_DATA]" at bounding box center [53, 100] width 75 height 17
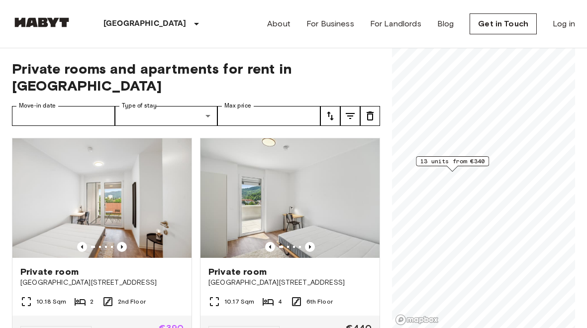
click at [75, 278] on div "Private room Waagner-Biro Straße 128-130" at bounding box center [101, 277] width 179 height 38
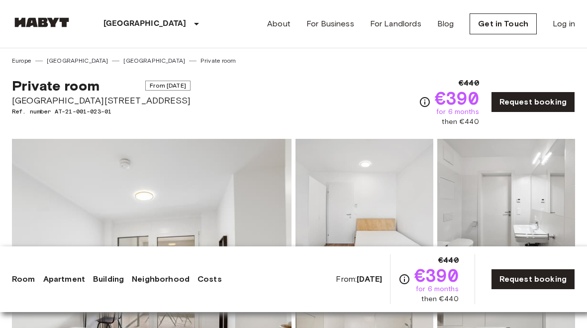
click at [539, 281] on link "Request booking" at bounding box center [533, 279] width 84 height 21
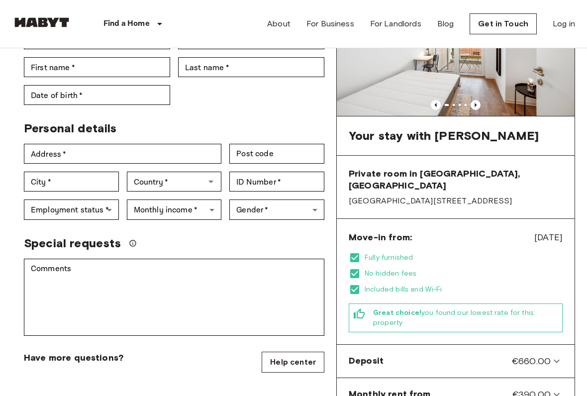
scroll to position [128, 0]
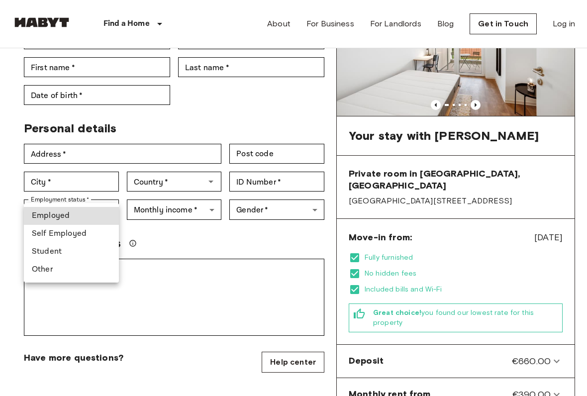
click at [42, 255] on li "Student" at bounding box center [71, 252] width 95 height 18
type input "*******"
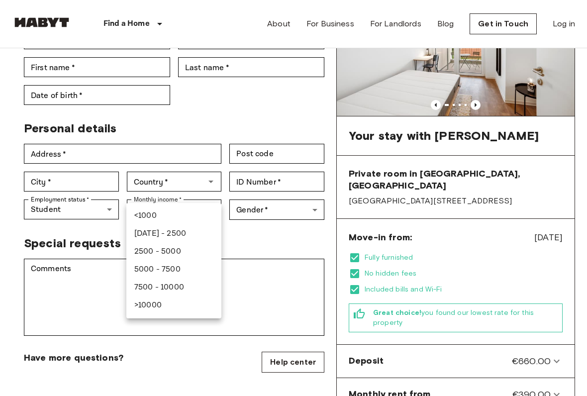
click at [139, 212] on li "<1000" at bounding box center [173, 216] width 95 height 18
type input "******"
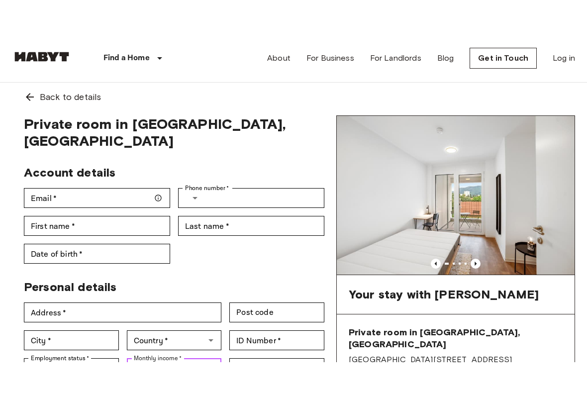
scroll to position [0, 0]
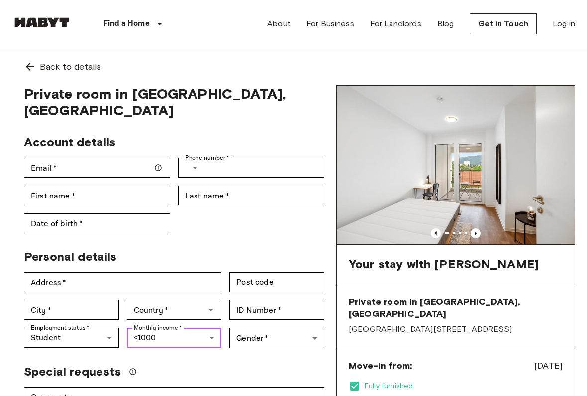
click at [475, 227] on img at bounding box center [456, 165] width 238 height 159
click at [479, 236] on icon "Previous image" at bounding box center [476, 233] width 10 height 10
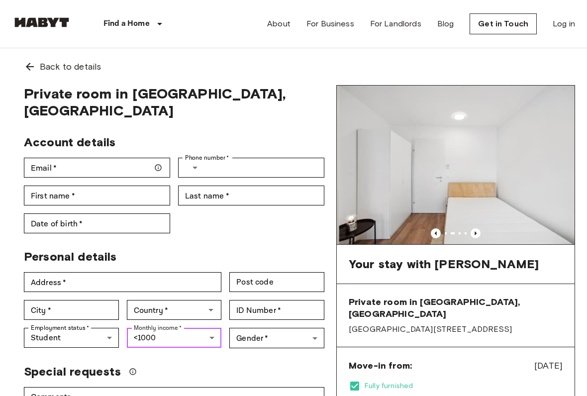
click at [480, 233] on icon "Previous image" at bounding box center [476, 233] width 10 height 10
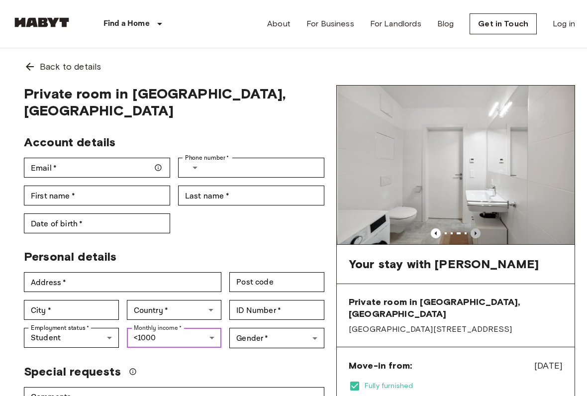
click at [478, 233] on icon "Previous image" at bounding box center [476, 233] width 10 height 10
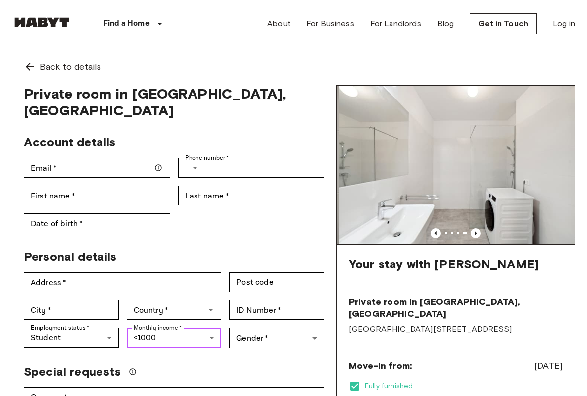
click at [436, 230] on icon "Previous image" at bounding box center [436, 233] width 10 height 10
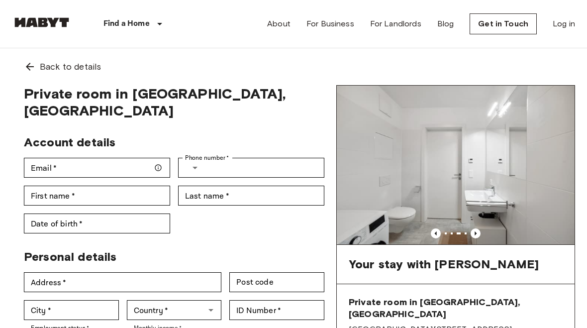
click at [43, 21] on img at bounding box center [42, 22] width 60 height 10
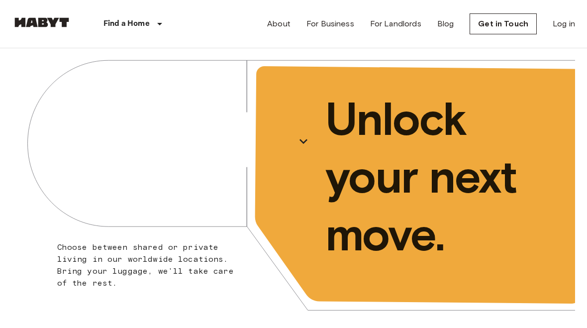
click at [206, 156] on div "[GEOGRAPHIC_DATA]" at bounding box center [153, 141] width 282 height 186
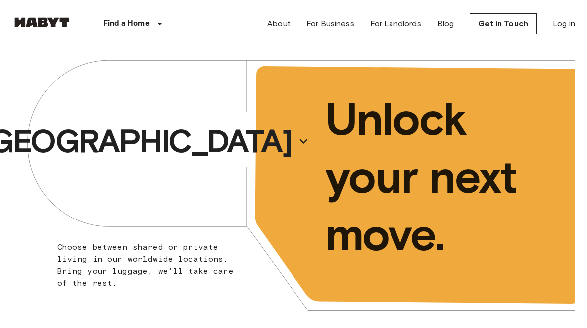
click at [554, 29] on link "Log in" at bounding box center [564, 24] width 22 height 12
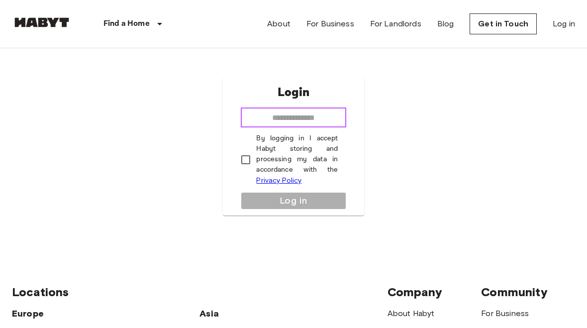
click at [327, 126] on input "email" at bounding box center [293, 117] width 105 height 20
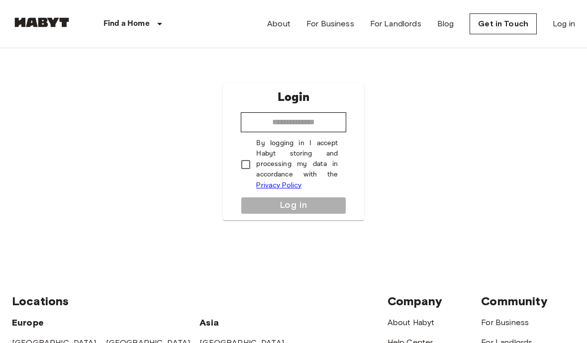
type input "**********"
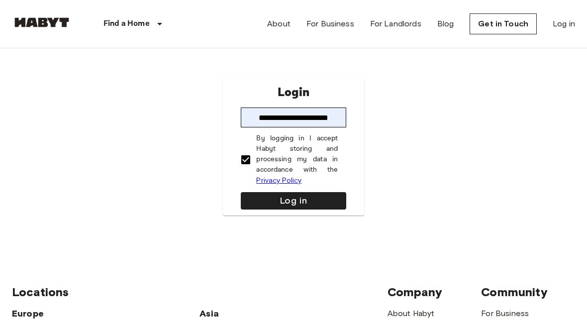
click at [314, 208] on button "Log in" at bounding box center [293, 200] width 105 height 17
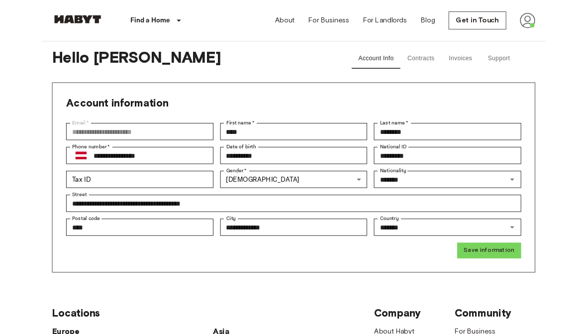
scroll to position [9, 0]
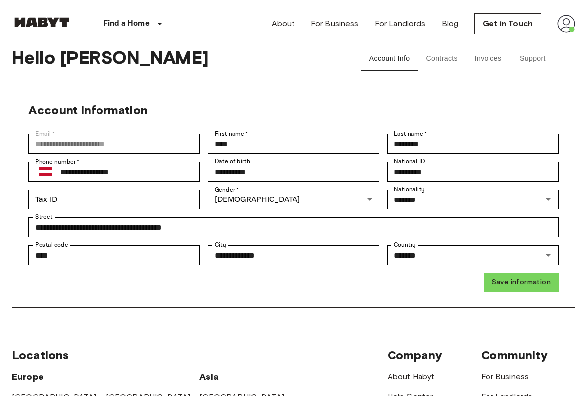
click at [530, 280] on button "Save information" at bounding box center [521, 282] width 75 height 18
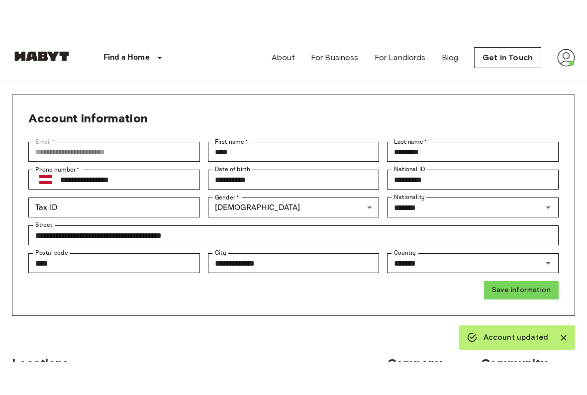
scroll to position [0, 0]
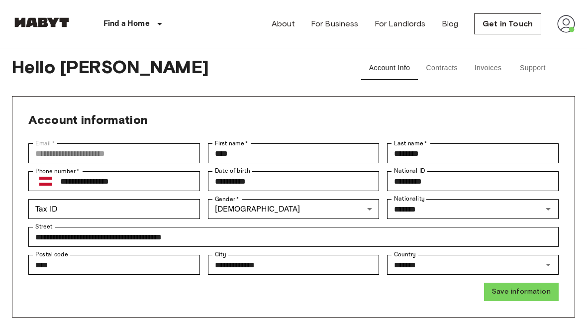
click at [566, 23] on img at bounding box center [566, 24] width 18 height 18
click at [519, 43] on li "Profile" at bounding box center [529, 42] width 99 height 18
click at [436, 73] on button "Contracts" at bounding box center [442, 68] width 48 height 24
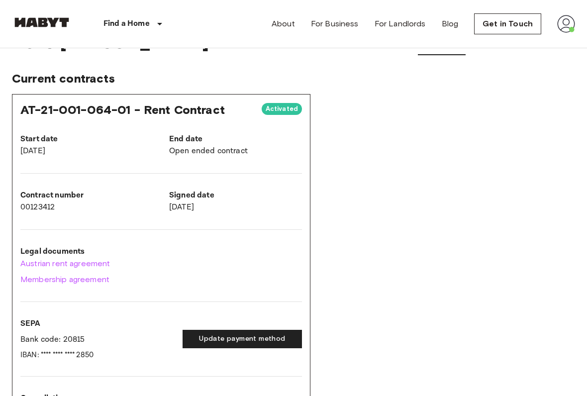
scroll to position [26, 0]
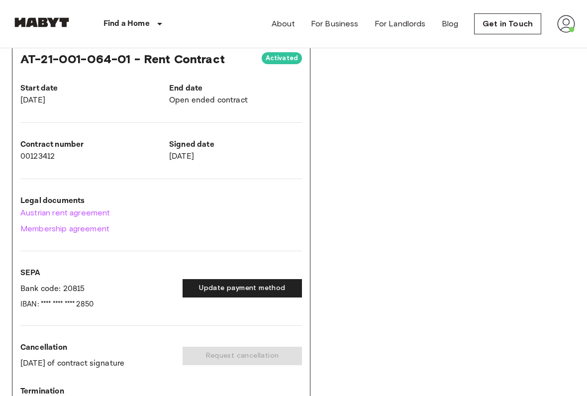
click at [40, 211] on link "Austrian rent agreement" at bounding box center [161, 213] width 282 height 12
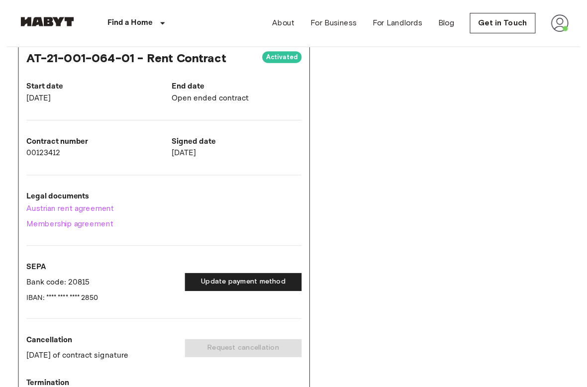
scroll to position [103, 0]
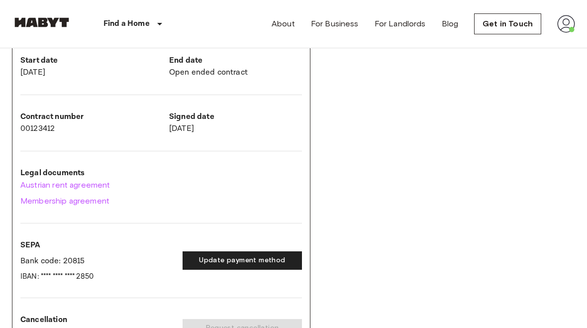
click at [34, 203] on link "Membership agreement" at bounding box center [161, 201] width 282 height 12
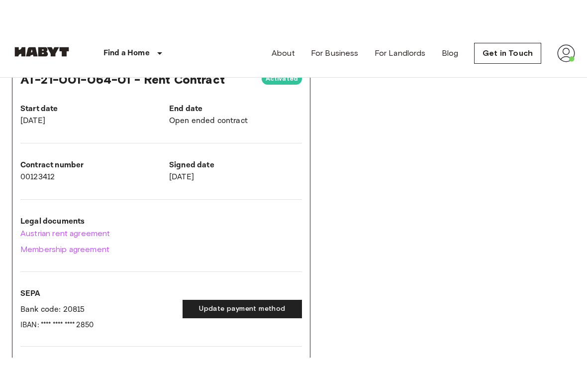
scroll to position [0, 0]
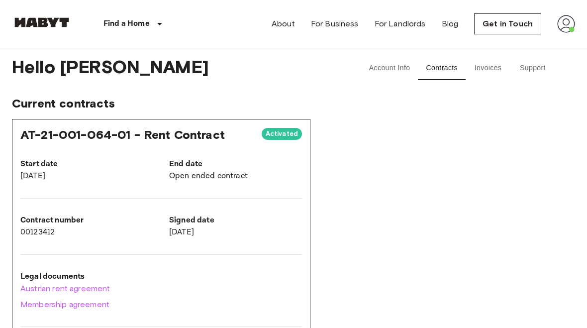
click at [495, 66] on button "Invoices" at bounding box center [488, 68] width 45 height 24
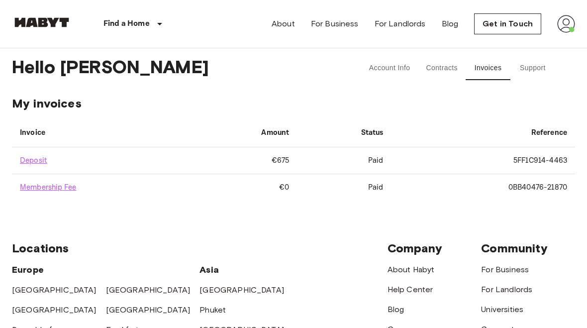
click at [545, 62] on button "Support" at bounding box center [532, 68] width 45 height 24
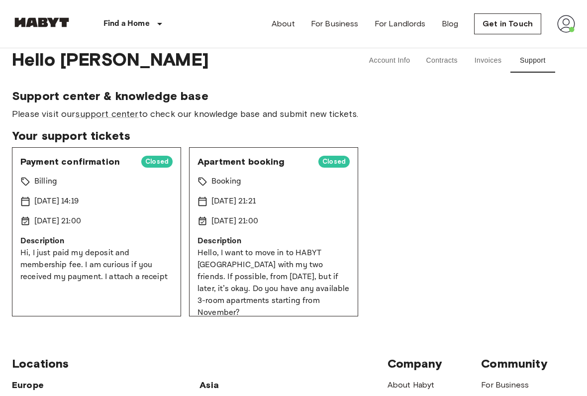
scroll to position [15, 0]
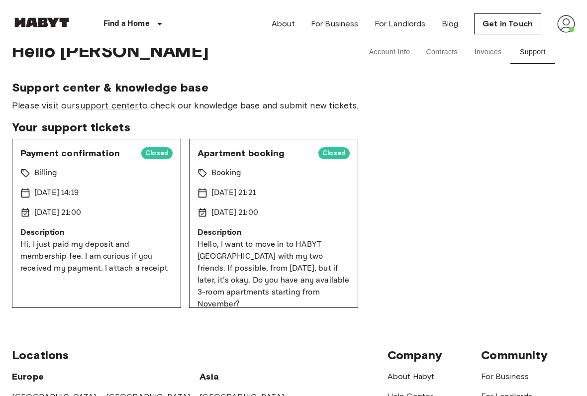
click at [241, 260] on p "Hello, I want to move in to HABYT [GEOGRAPHIC_DATA] with my two friends. If pos…" at bounding box center [274, 275] width 152 height 72
click at [211, 224] on div "Apartment booking Closed Booking [DATE] 21:21 [DATE] 21:00 Description Hello, I…" at bounding box center [273, 223] width 169 height 169
click at [210, 224] on div "Apartment booking Closed Booking [DATE] 21:21 [DATE] 21:00 Description Hello, I…" at bounding box center [273, 223] width 169 height 169
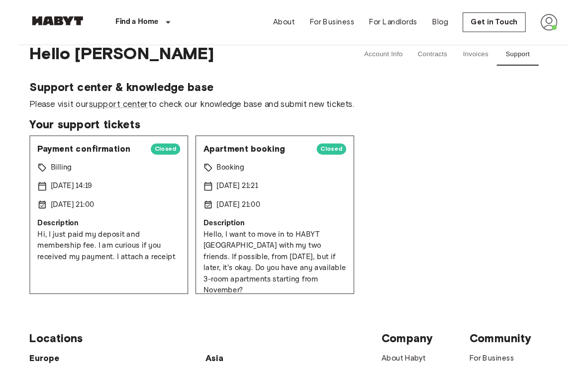
scroll to position [4, 0]
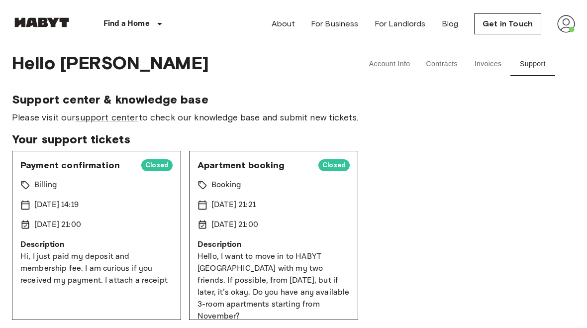
click at [484, 57] on button "Invoices" at bounding box center [488, 64] width 45 height 24
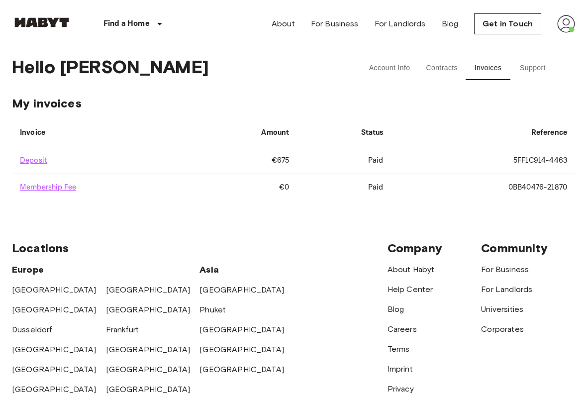
click at [32, 163] on link "Deposit" at bounding box center [33, 160] width 27 height 9
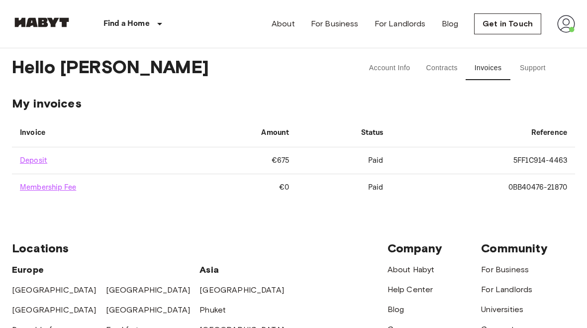
click at [36, 190] on link "Membership Fee" at bounding box center [48, 187] width 56 height 9
click at [385, 73] on button "Account Info" at bounding box center [389, 68] width 57 height 24
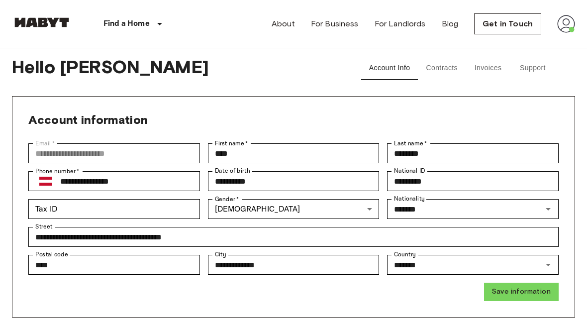
click at [444, 74] on button "Contracts" at bounding box center [442, 68] width 48 height 24
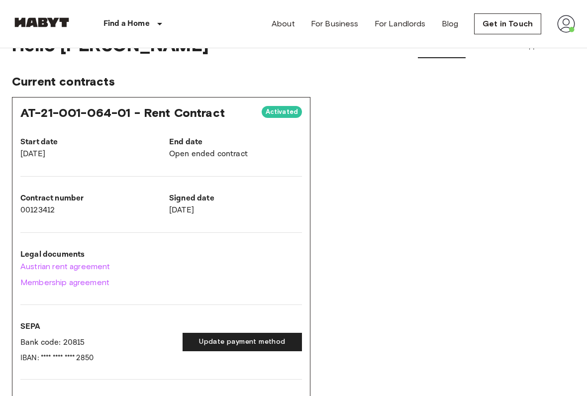
scroll to position [26, 0]
